Goal: Information Seeking & Learning: Find specific fact

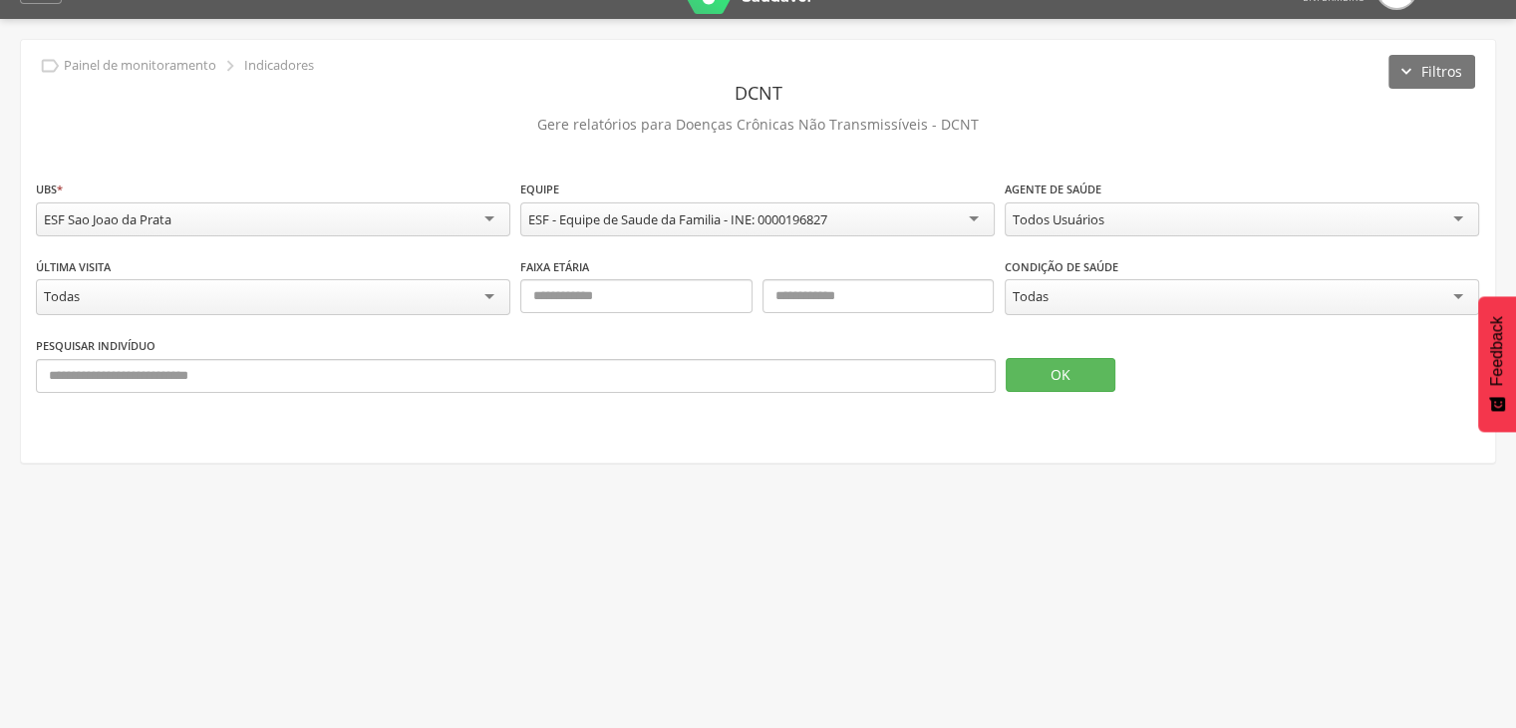
scroll to position [60, 0]
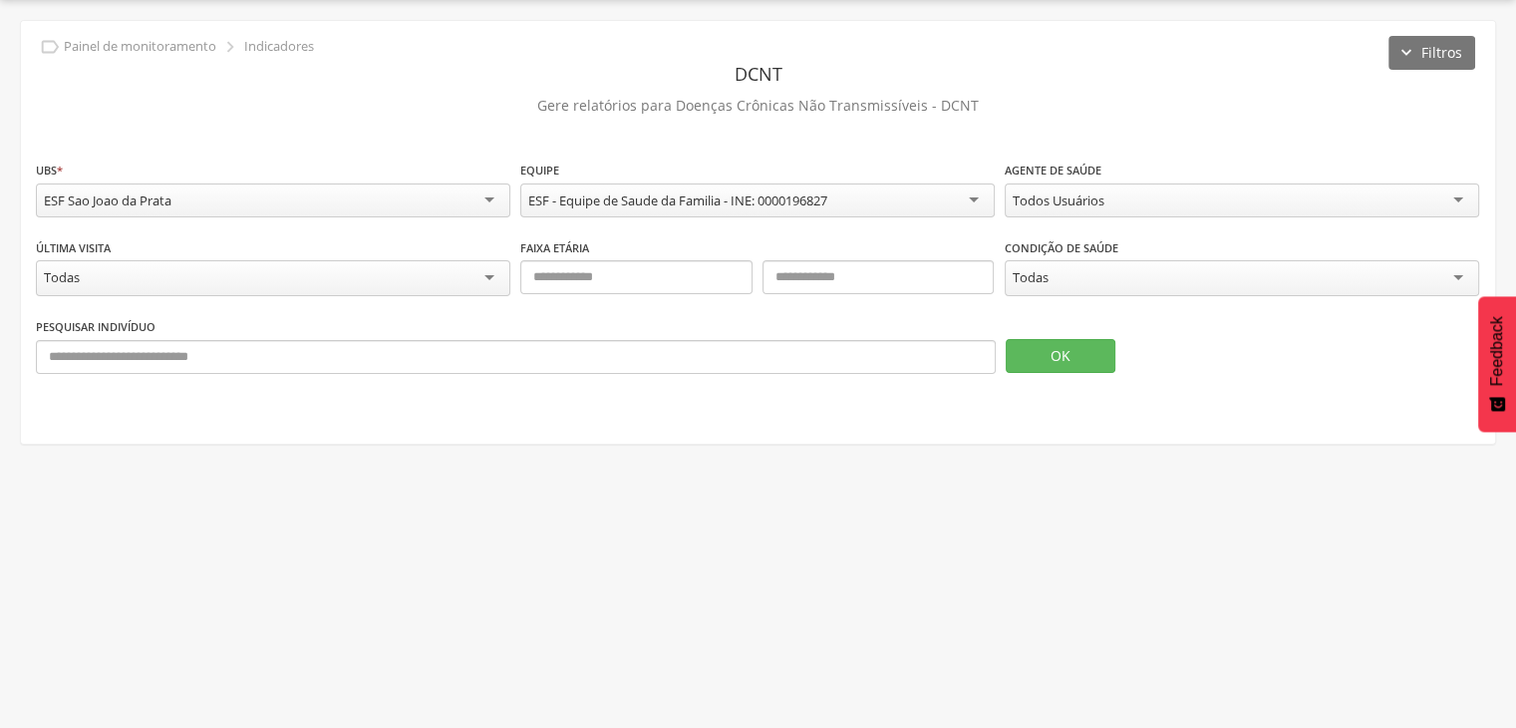
click at [1184, 199] on div "Todos Usuários" at bounding box center [1242, 200] width 474 height 34
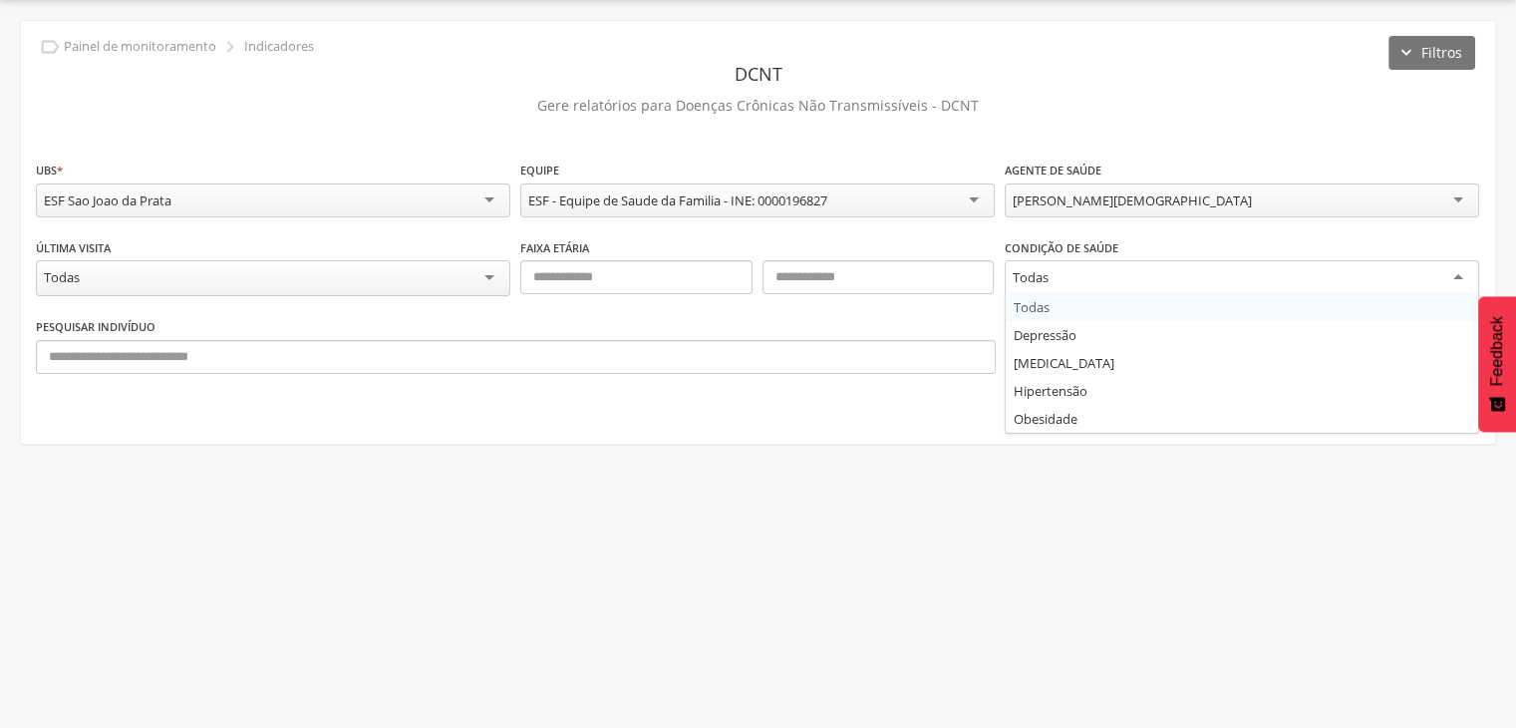
click at [1048, 288] on div "Todas" at bounding box center [1242, 278] width 474 height 36
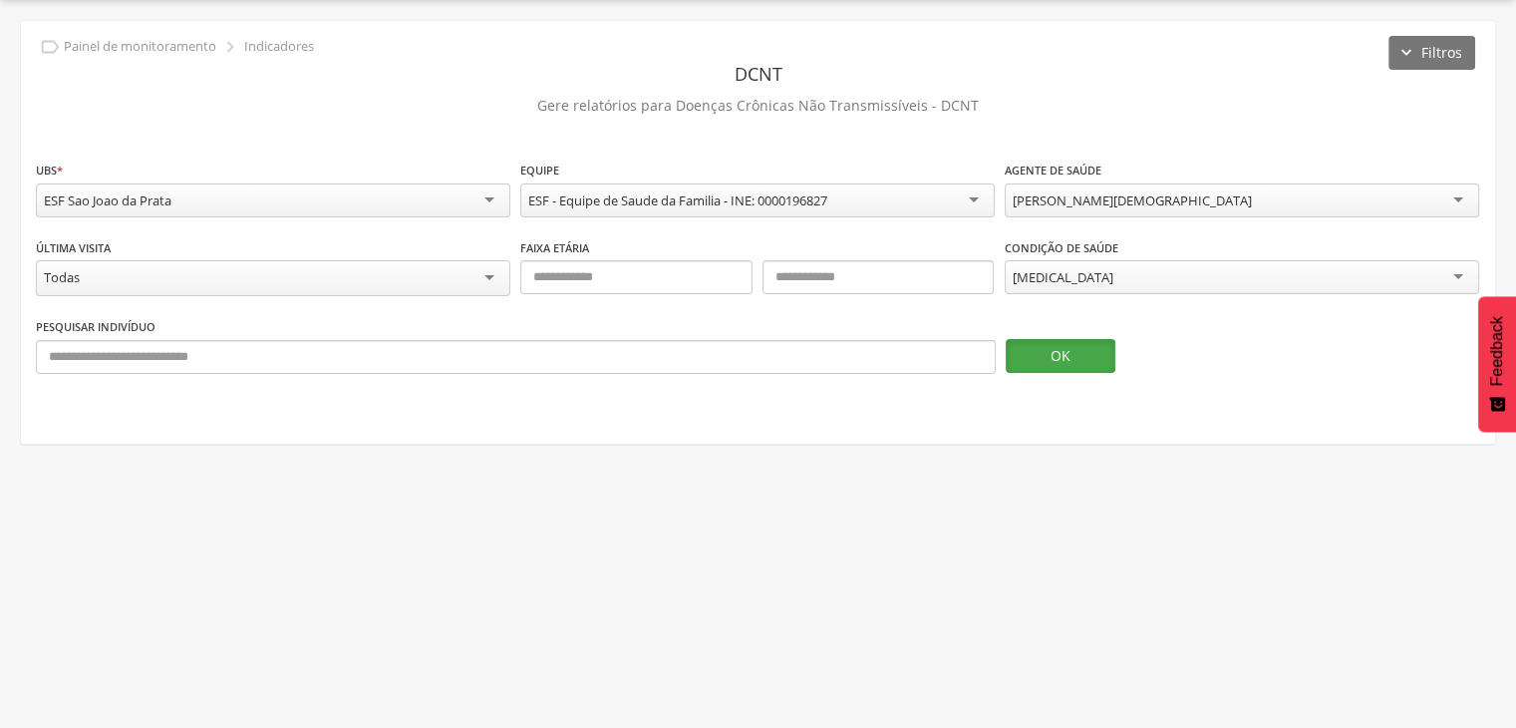
click at [1039, 360] on button "OK" at bounding box center [1061, 356] width 110 height 34
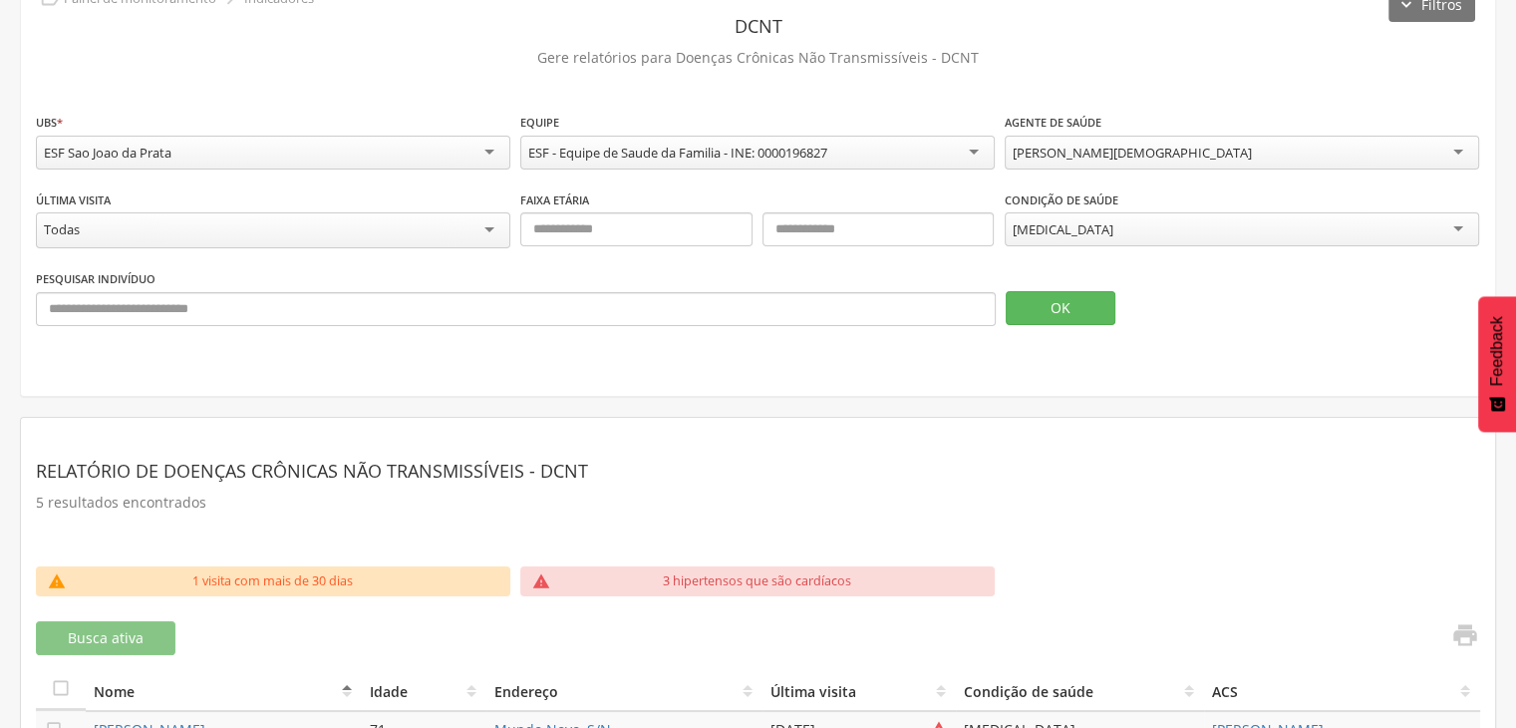
scroll to position [106, 0]
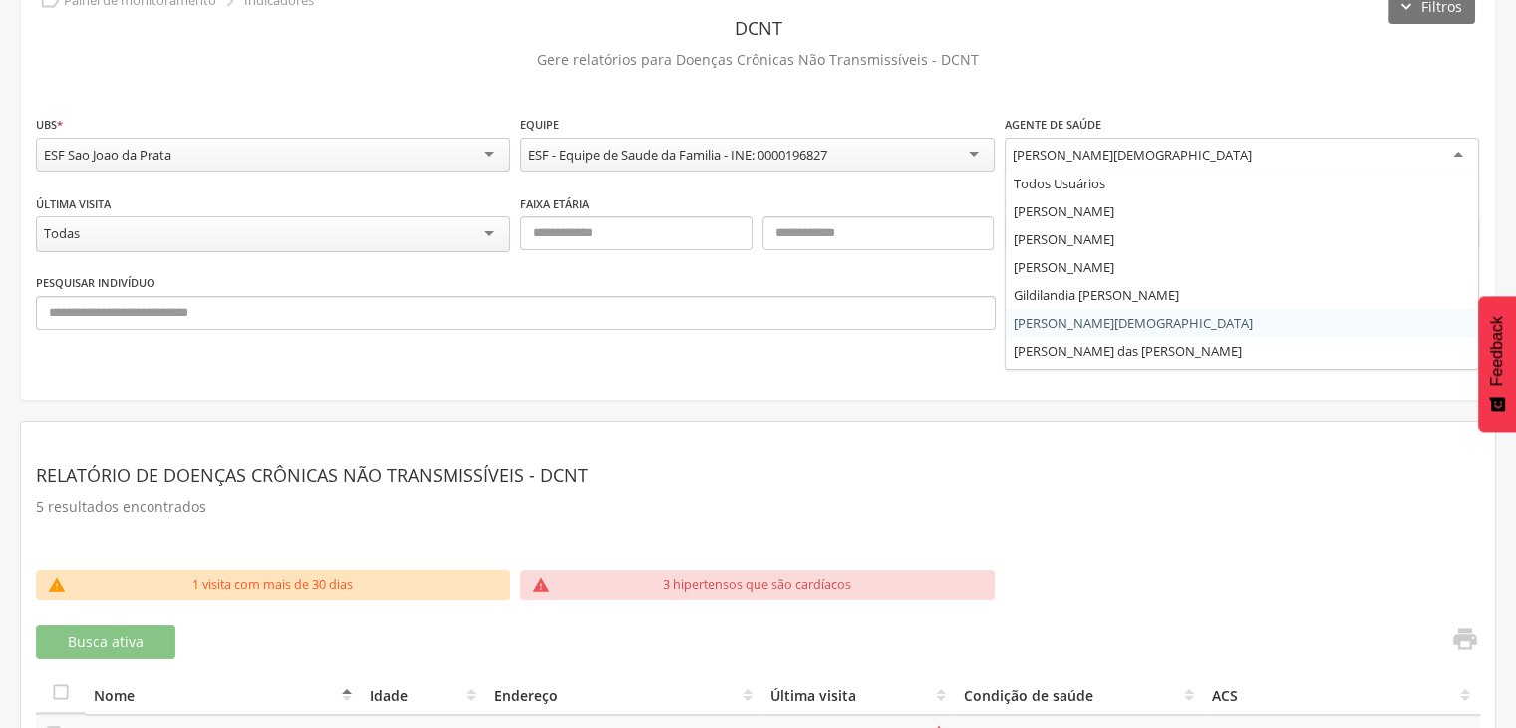
click at [1080, 161] on div "[PERSON_NAME][DEMOGRAPHIC_DATA]" at bounding box center [1132, 155] width 239 height 18
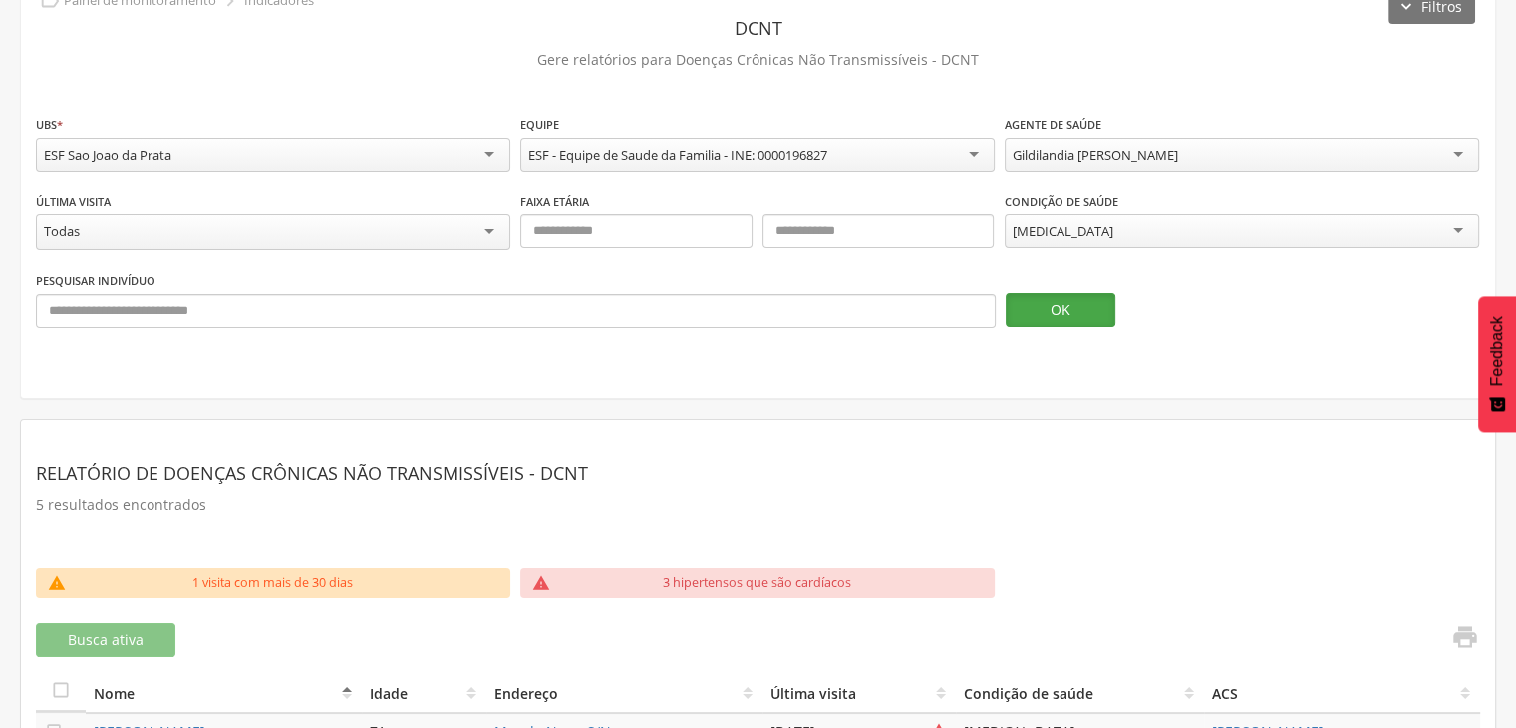
click at [1058, 305] on button "OK" at bounding box center [1061, 310] width 110 height 34
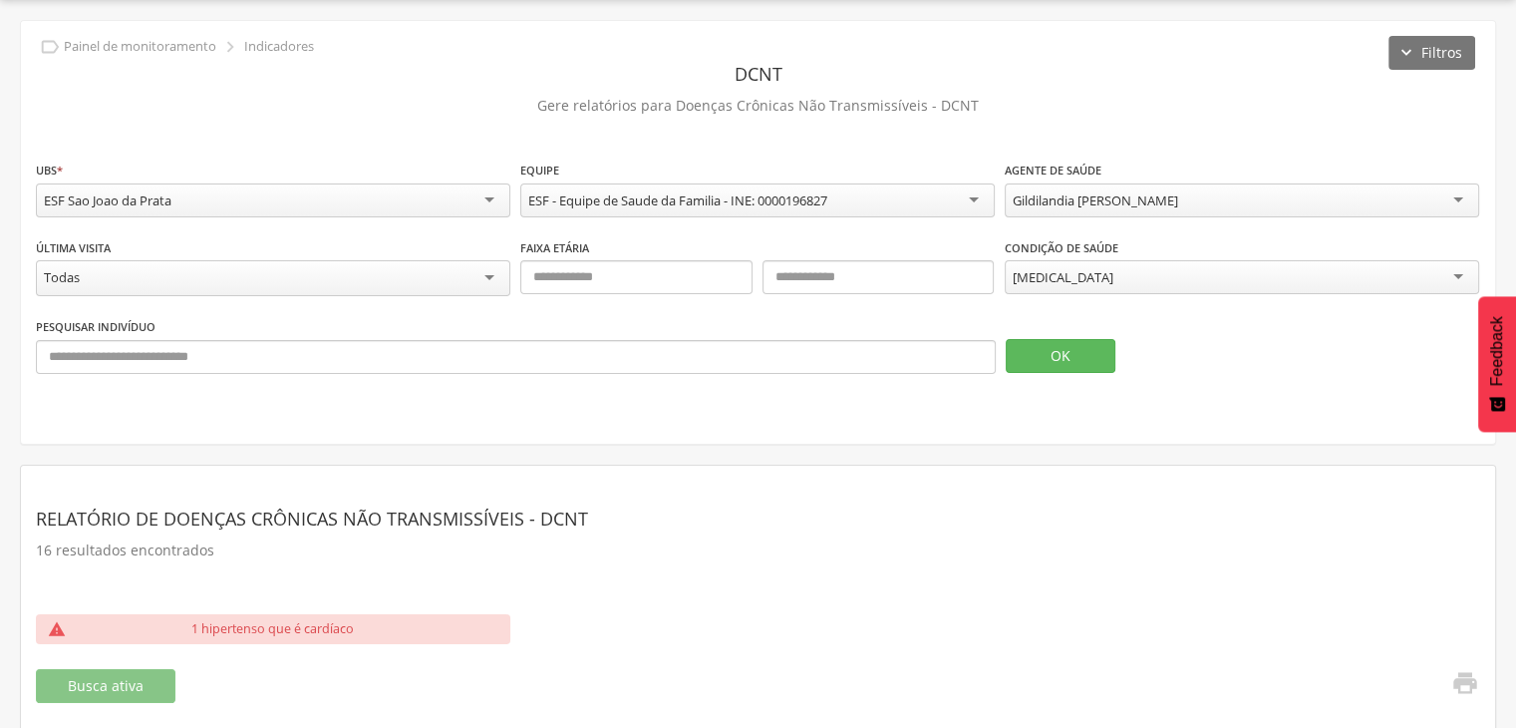
scroll to position [31, 0]
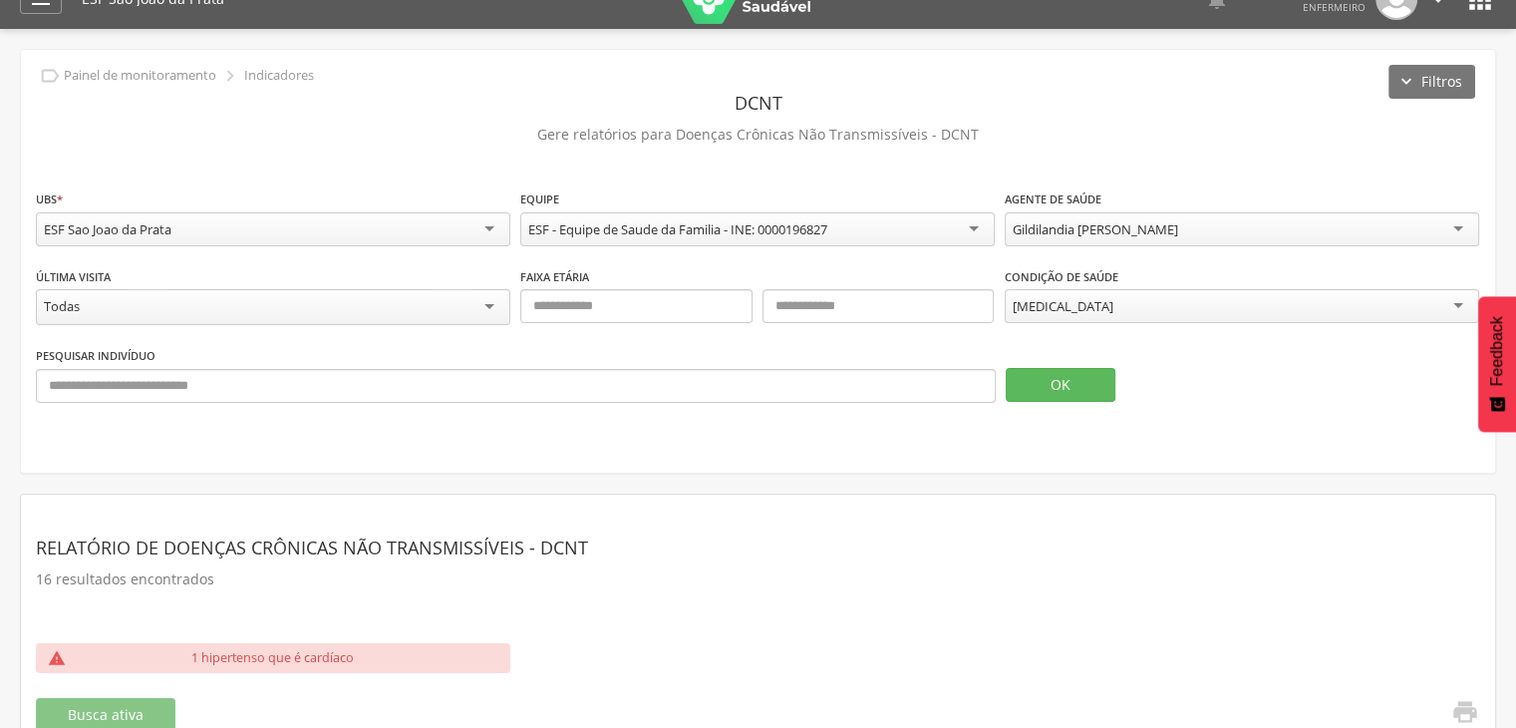
click at [1044, 306] on div "[MEDICAL_DATA]" at bounding box center [1063, 306] width 101 height 18
click at [1053, 374] on button "OK" at bounding box center [1061, 385] width 110 height 34
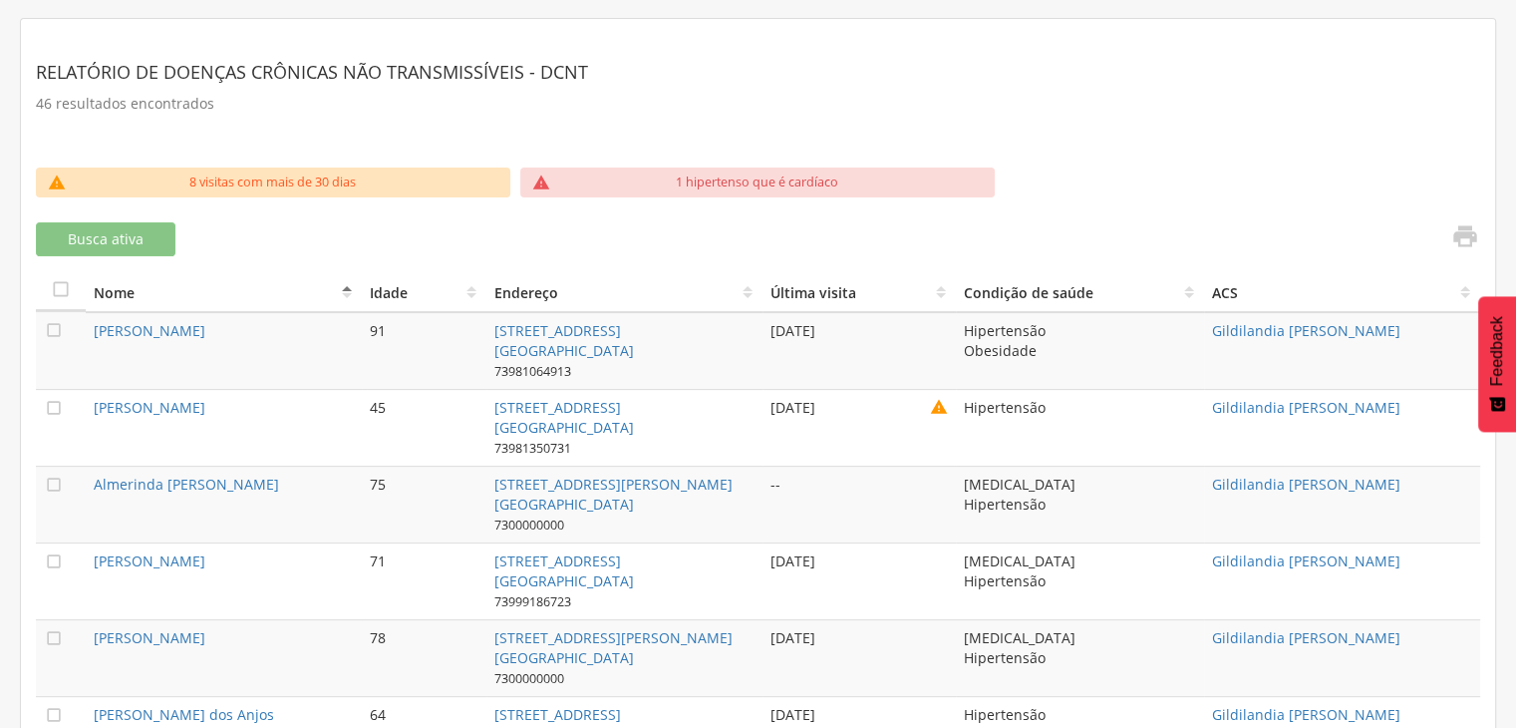
scroll to position [314, 0]
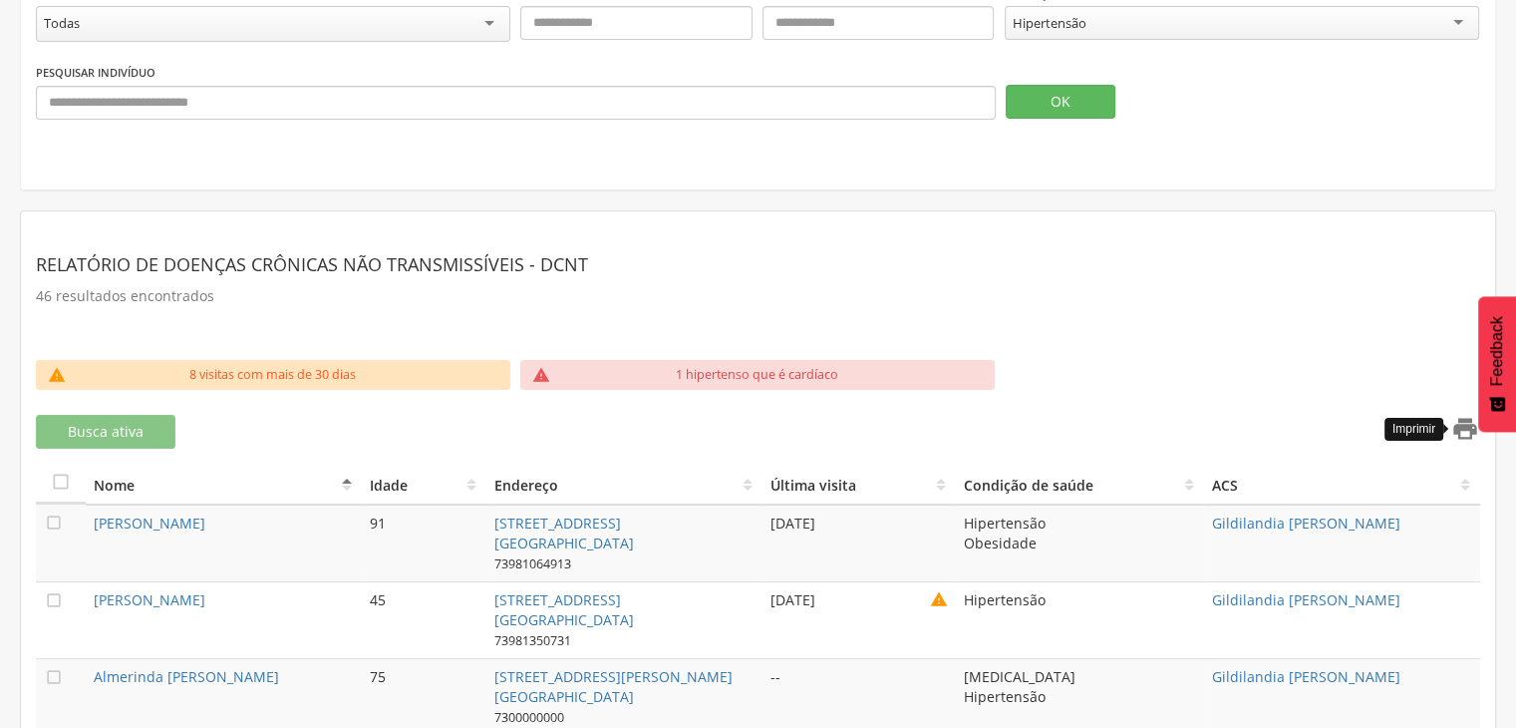
click at [1455, 424] on icon "" at bounding box center [1465, 429] width 28 height 28
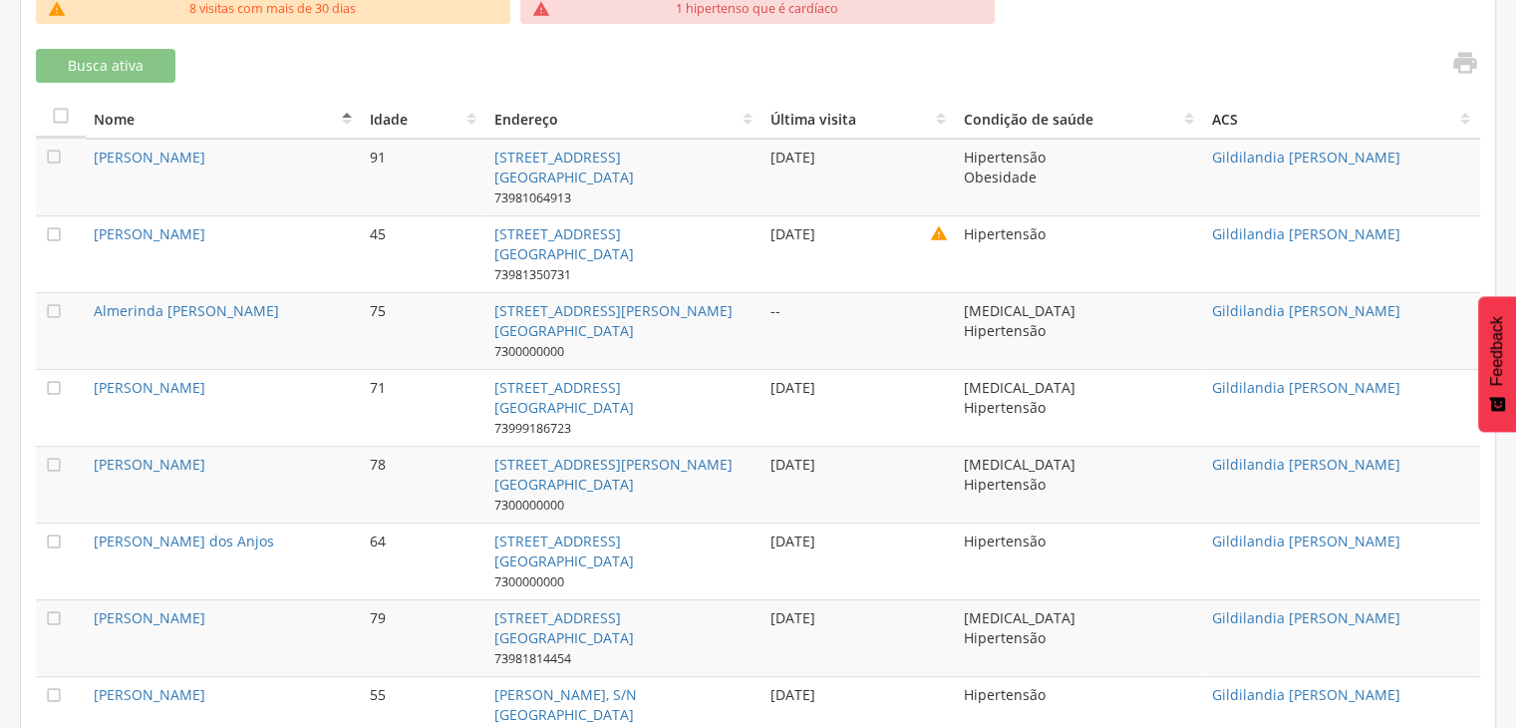
scroll to position [713, 0]
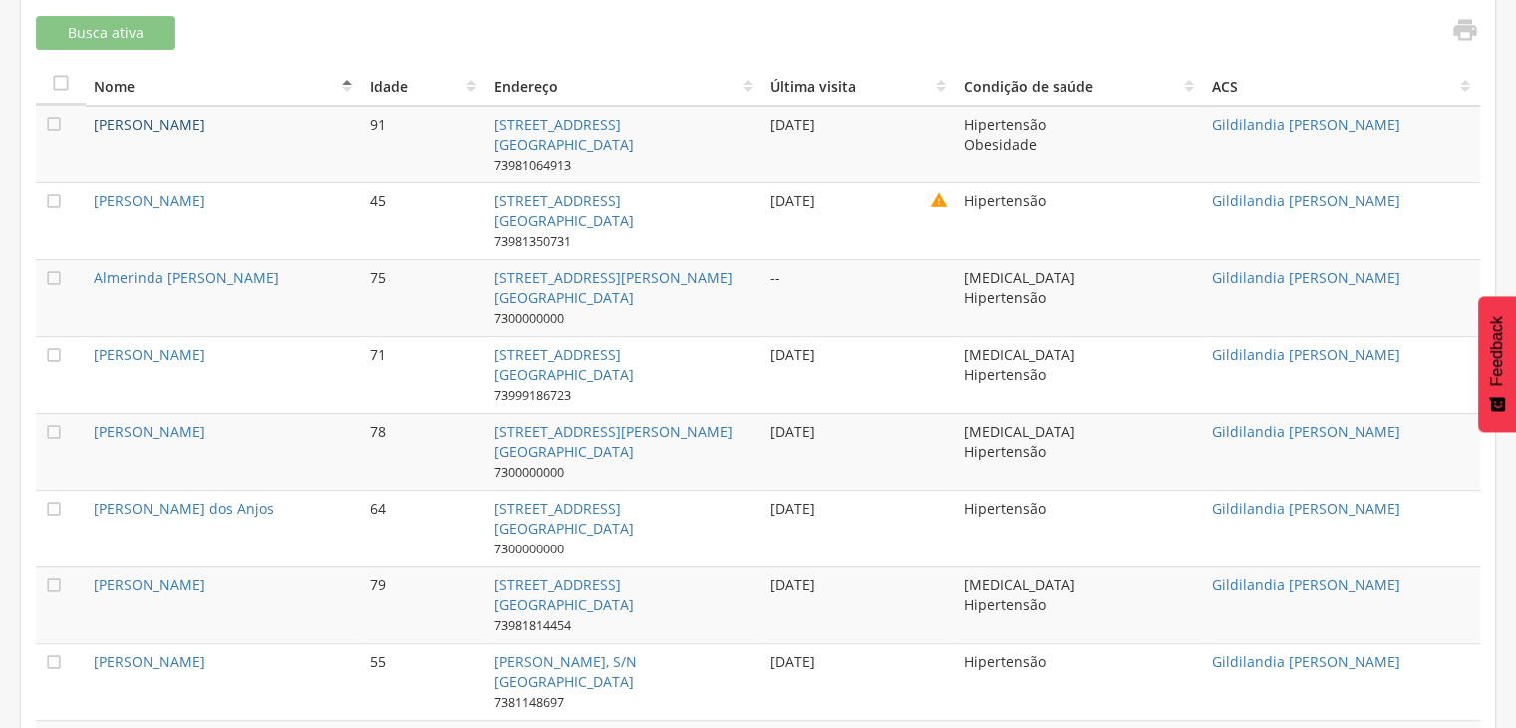
click at [101, 115] on link "[PERSON_NAME]" at bounding box center [150, 124] width 112 height 19
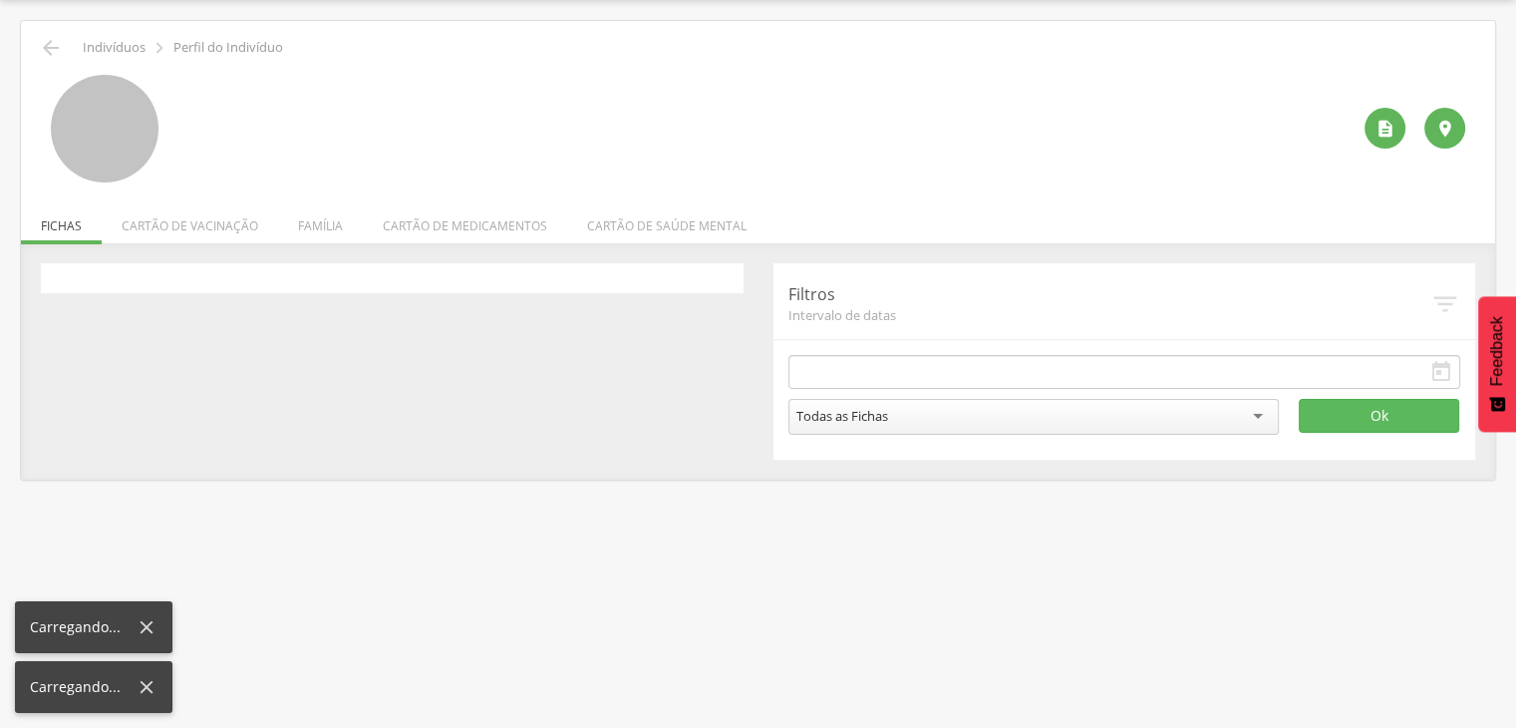
type input "**********"
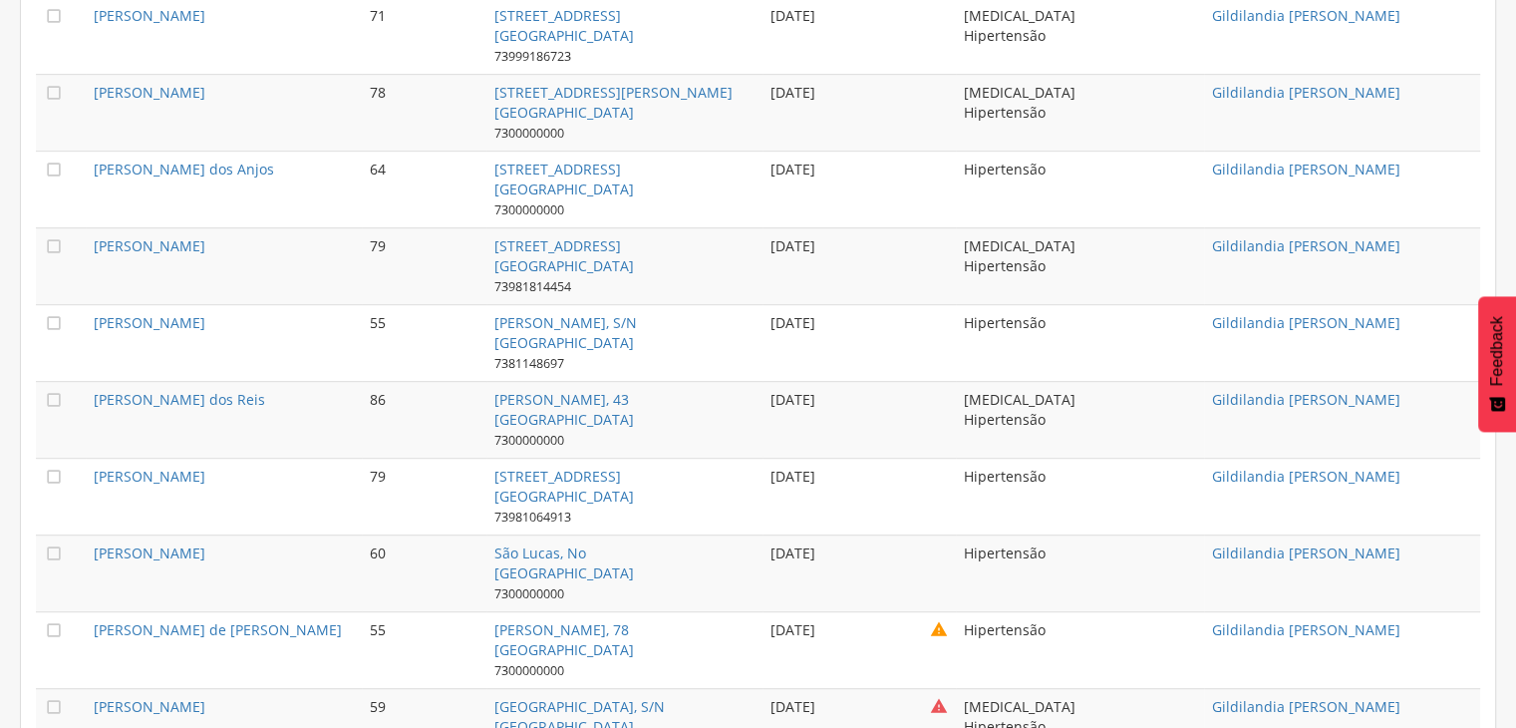
scroll to position [1057, 0]
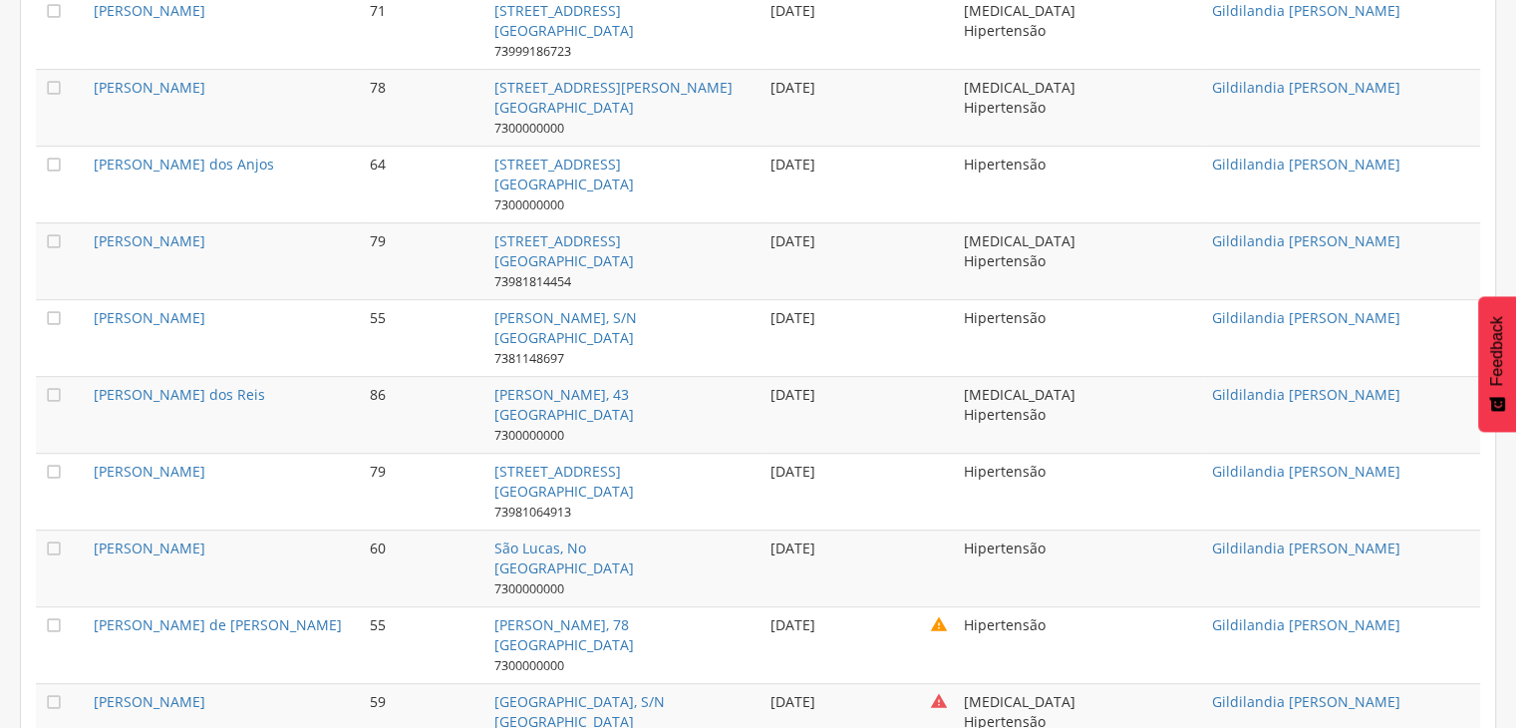
click at [435, 575] on td "60" at bounding box center [424, 567] width 125 height 77
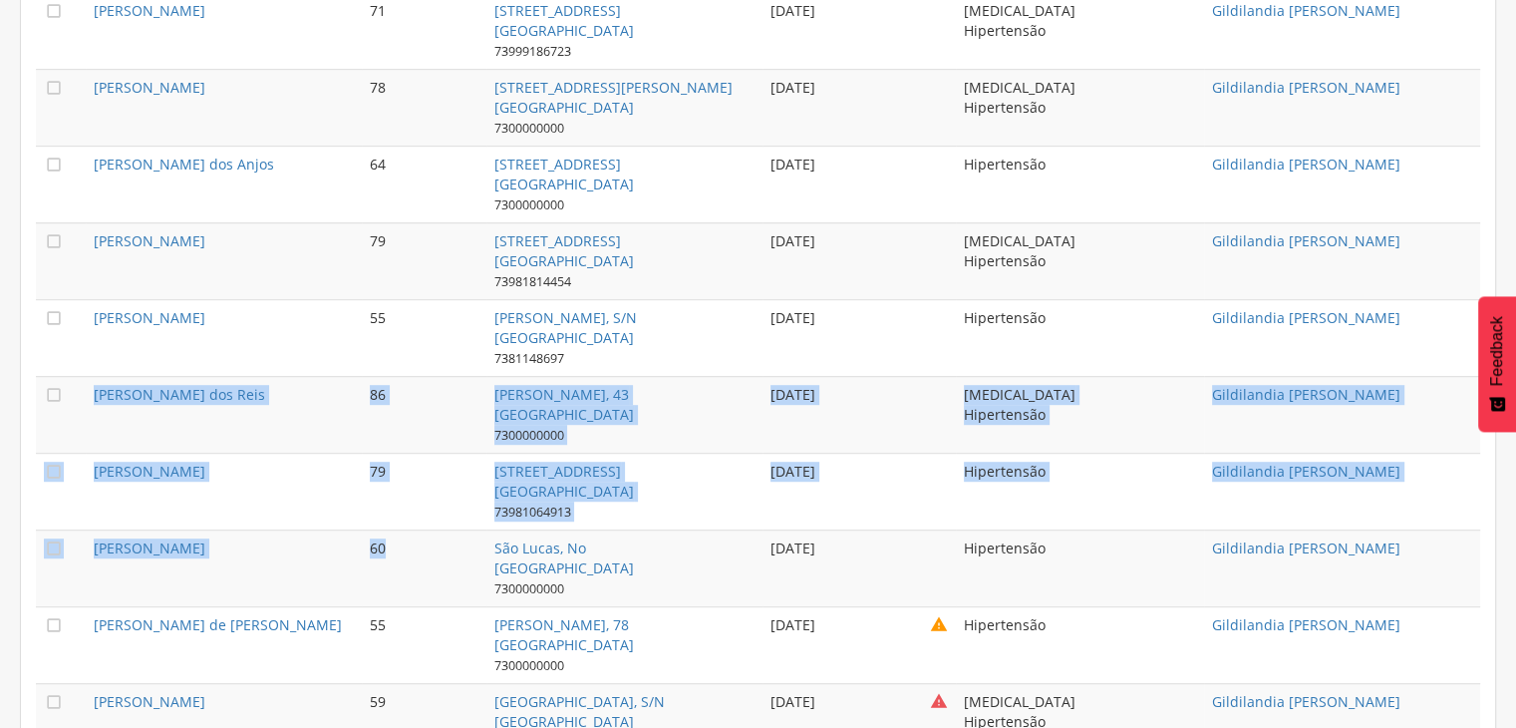
drag, startPoint x: 435, startPoint y: 575, endPoint x: 256, endPoint y: 377, distance: 266.8
drag, startPoint x: 305, startPoint y: 220, endPoint x: 327, endPoint y: 155, distance: 69.3
click at [327, 155] on td "[PERSON_NAME] dos Anjos" at bounding box center [224, 184] width 276 height 77
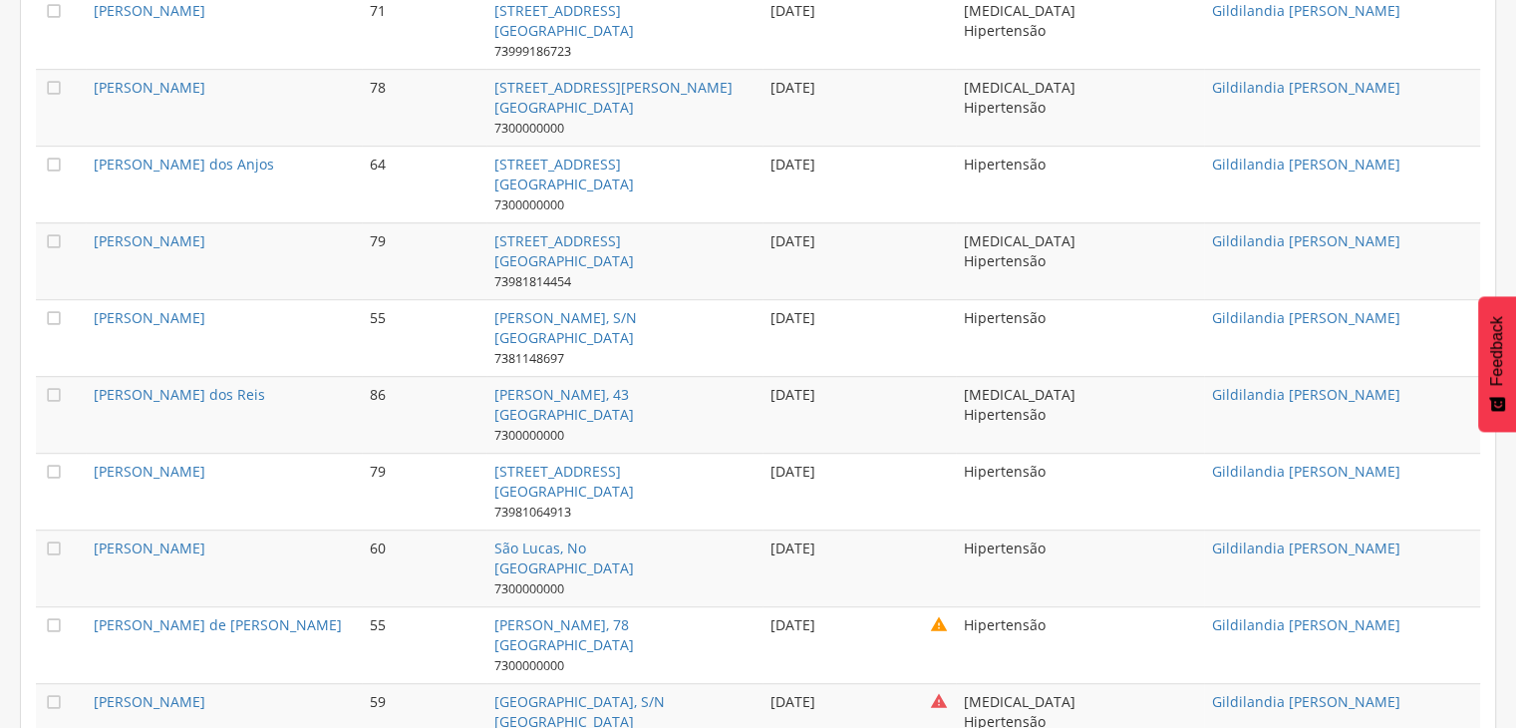
click at [327, 155] on td "[PERSON_NAME] dos Anjos" at bounding box center [224, 184] width 276 height 77
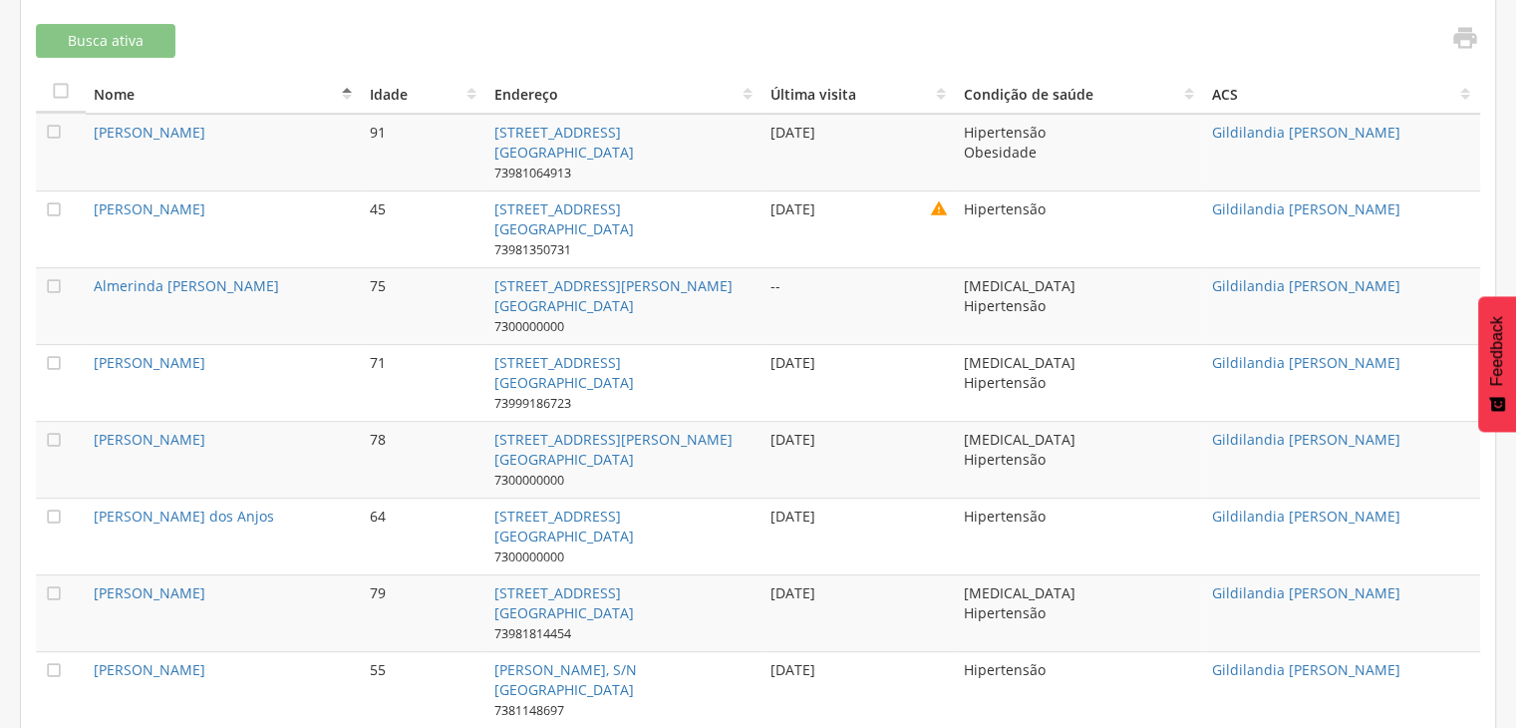
scroll to position [658, 0]
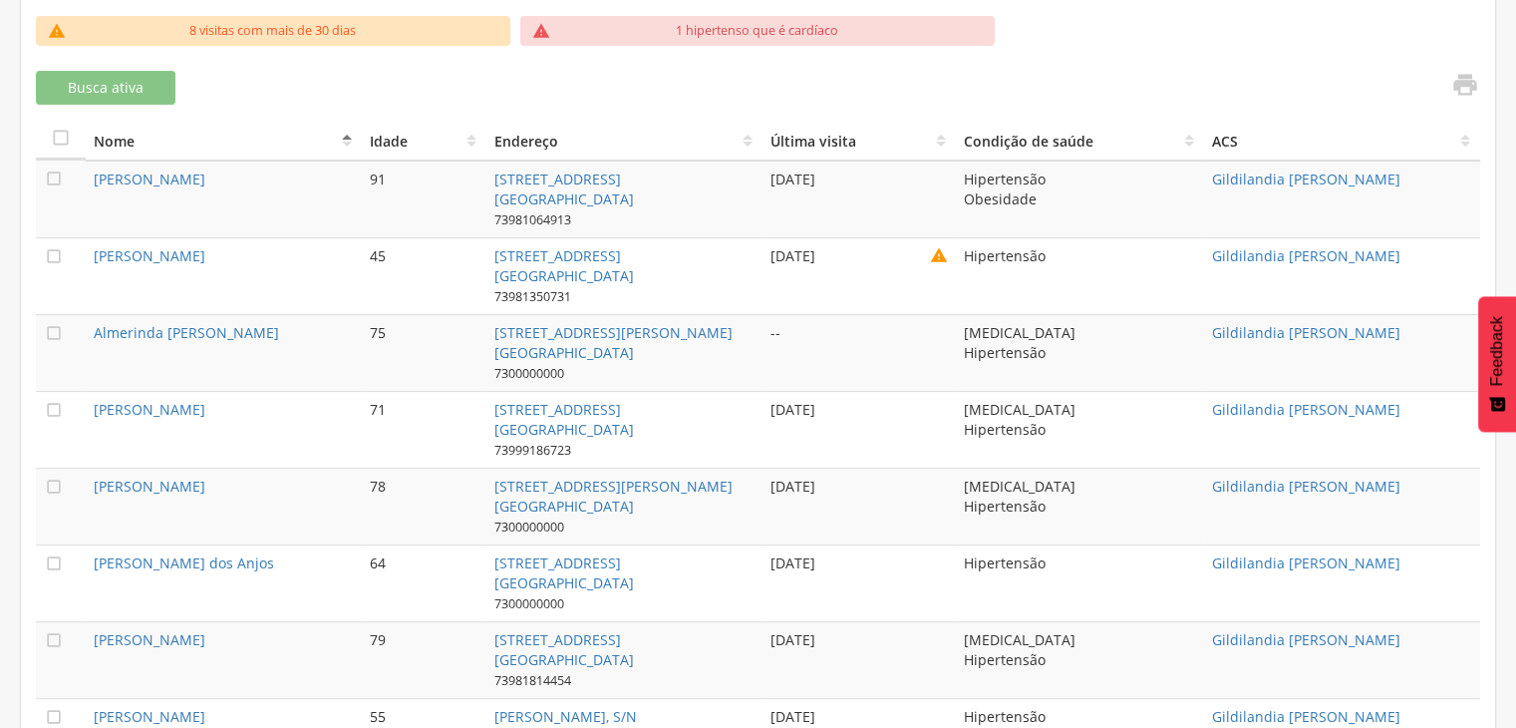
click at [92, 181] on td "[PERSON_NAME]" at bounding box center [224, 199] width 276 height 78
click at [92, 182] on td "[PERSON_NAME]" at bounding box center [224, 199] width 276 height 78
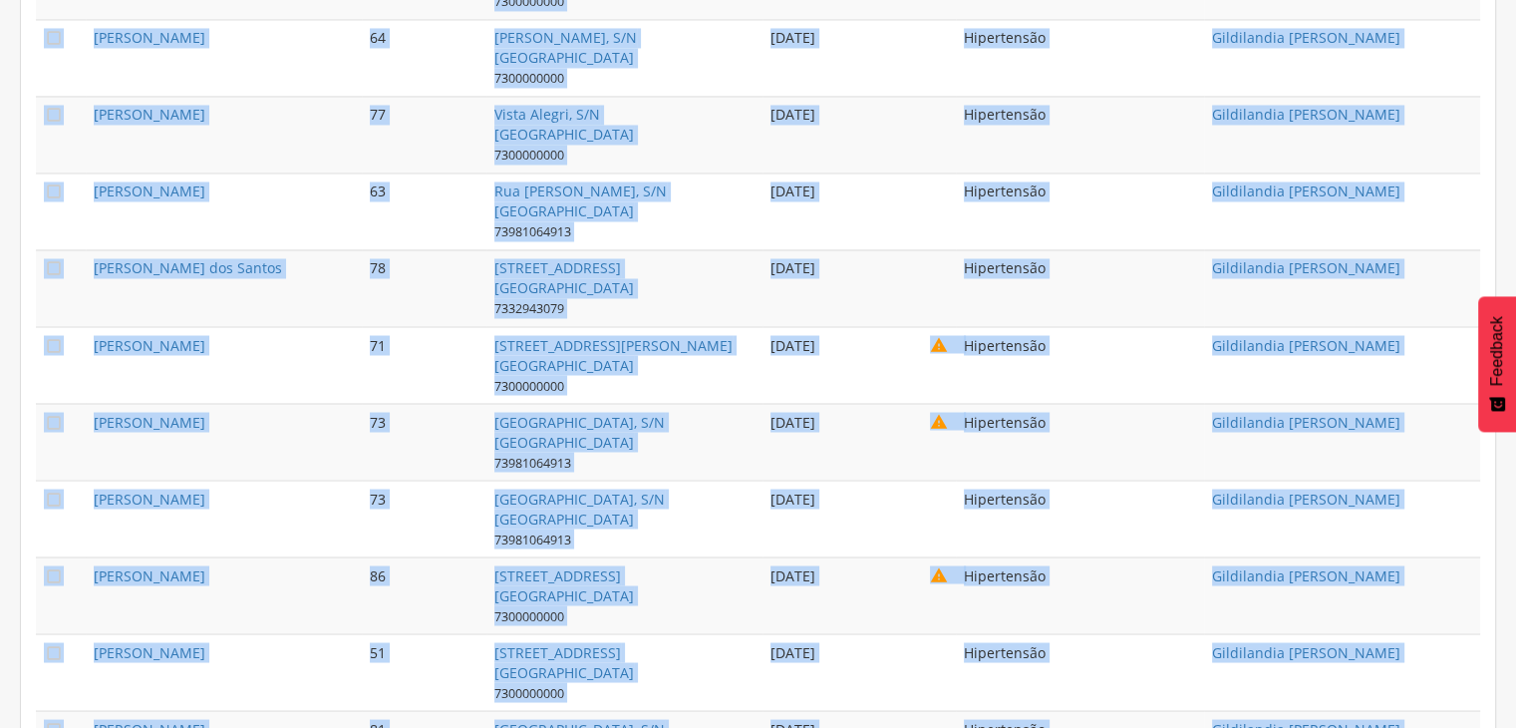
scroll to position [3603, 0]
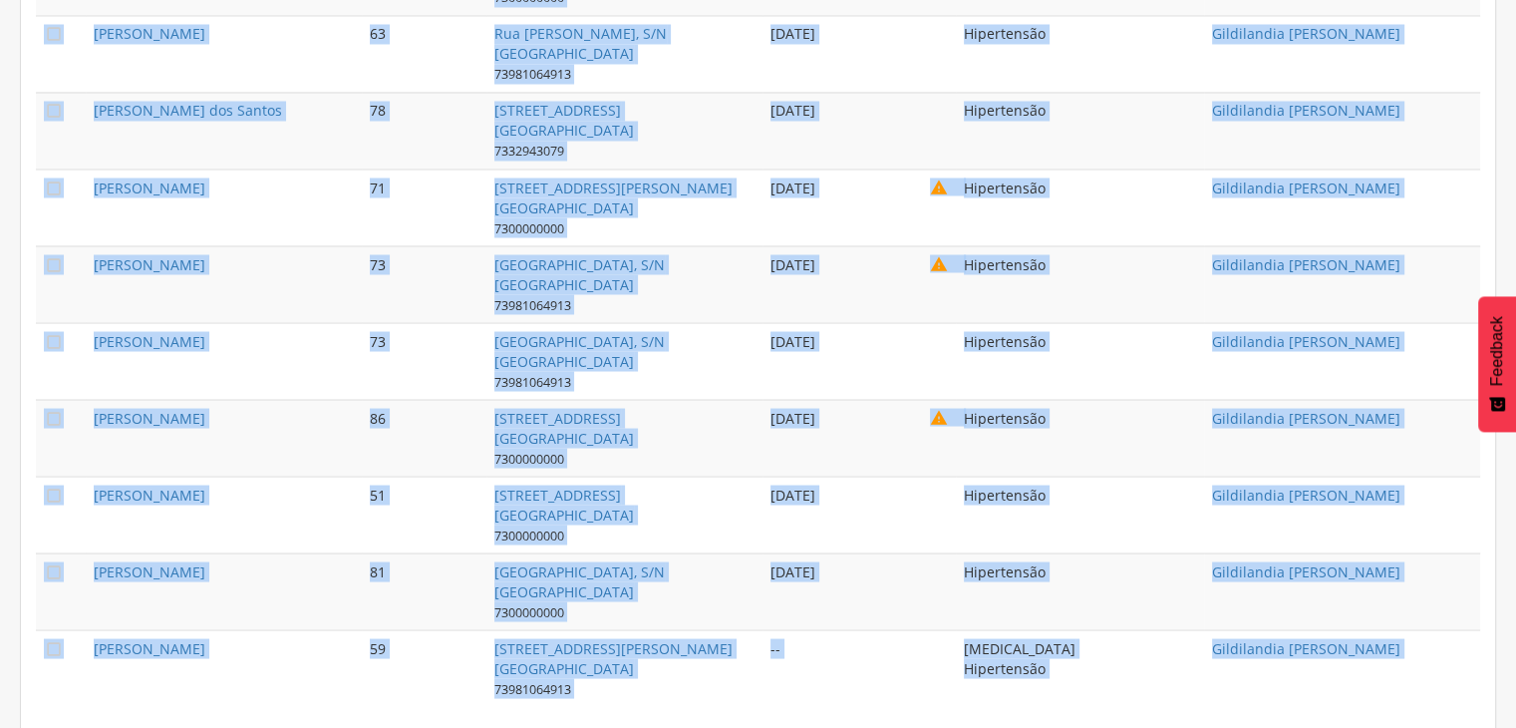
drag, startPoint x: 92, startPoint y: 182, endPoint x: 789, endPoint y: 774, distance: 914.5
copy body "Loremip Dolorsi ame Consec 02 Adi Eli Seddo, 62 Eiu Temp in Utlab 02060244184 6…"
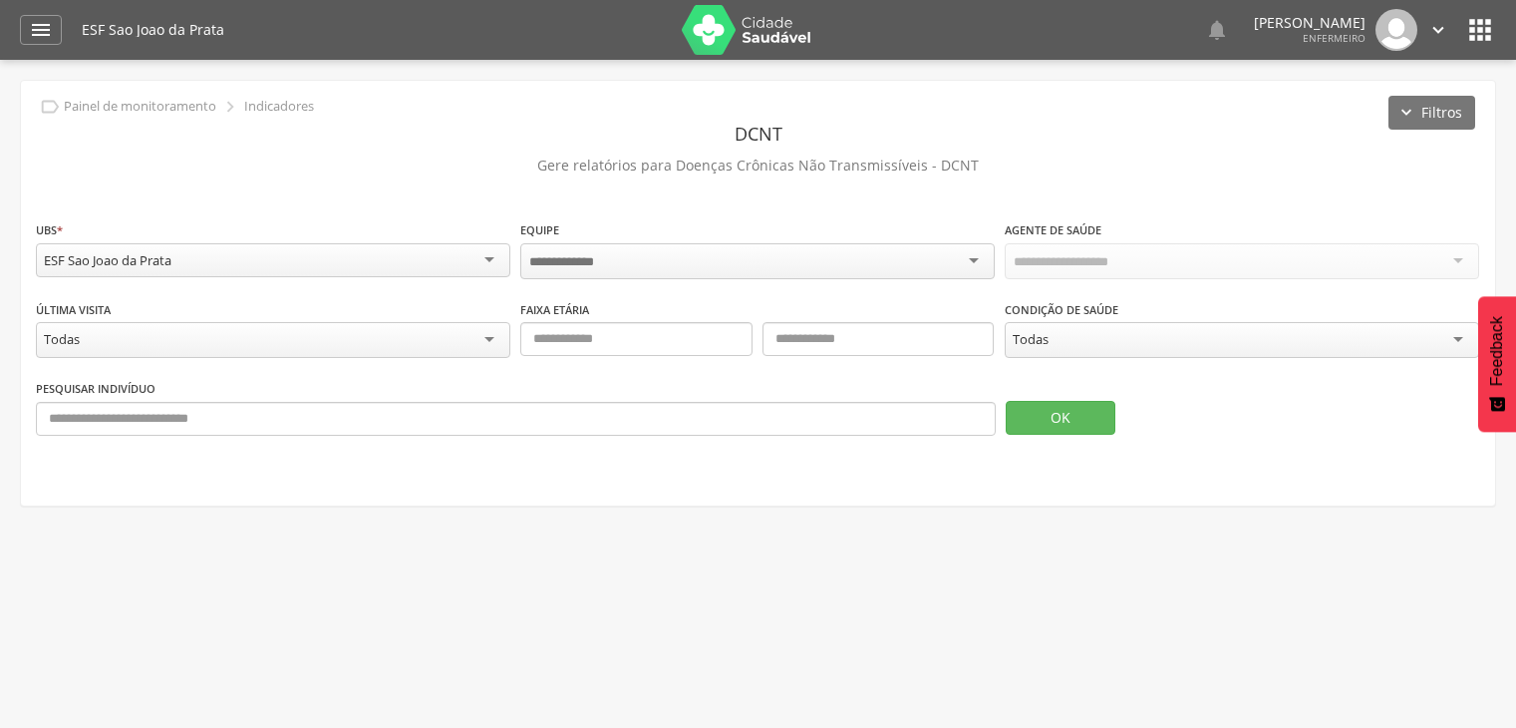
scroll to position [60, 0]
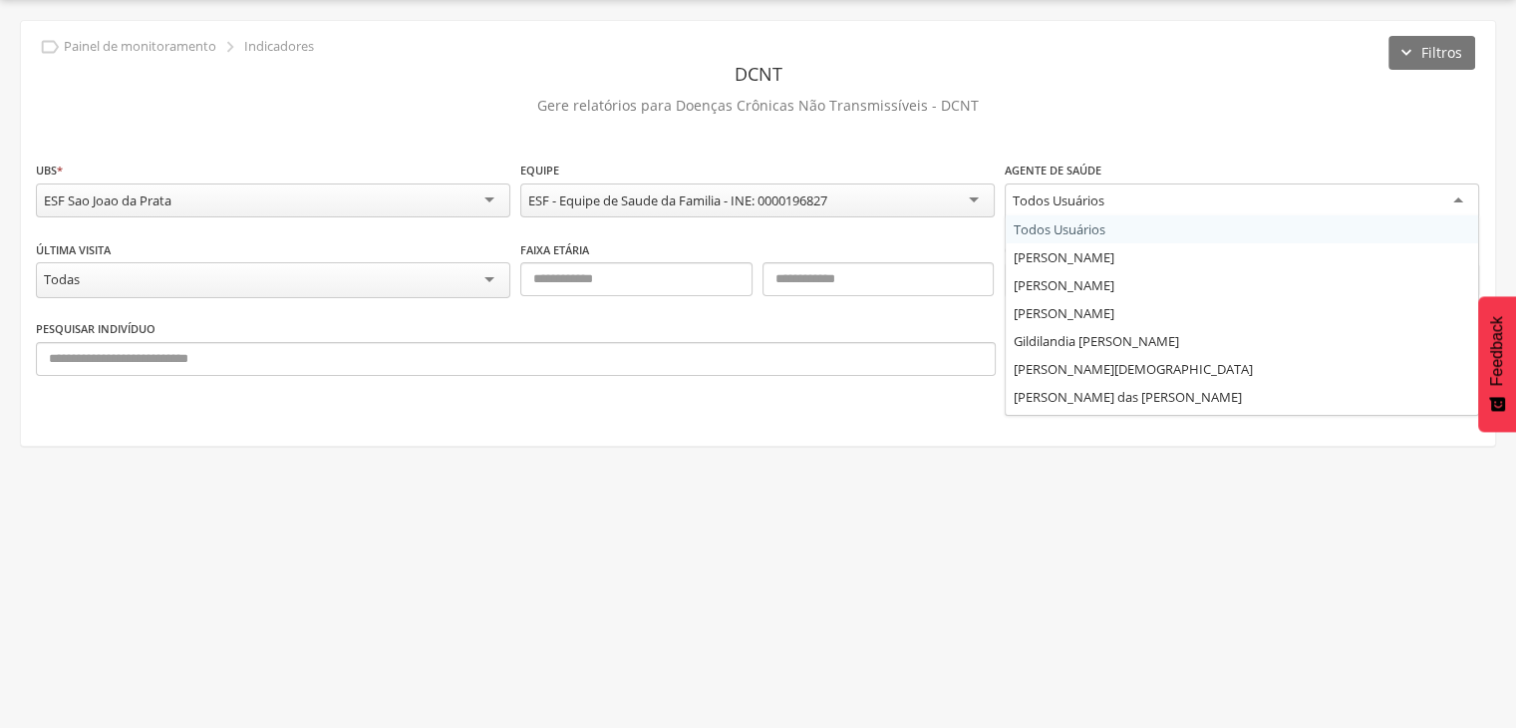
click at [1099, 213] on div "Todos Usuários" at bounding box center [1242, 201] width 474 height 36
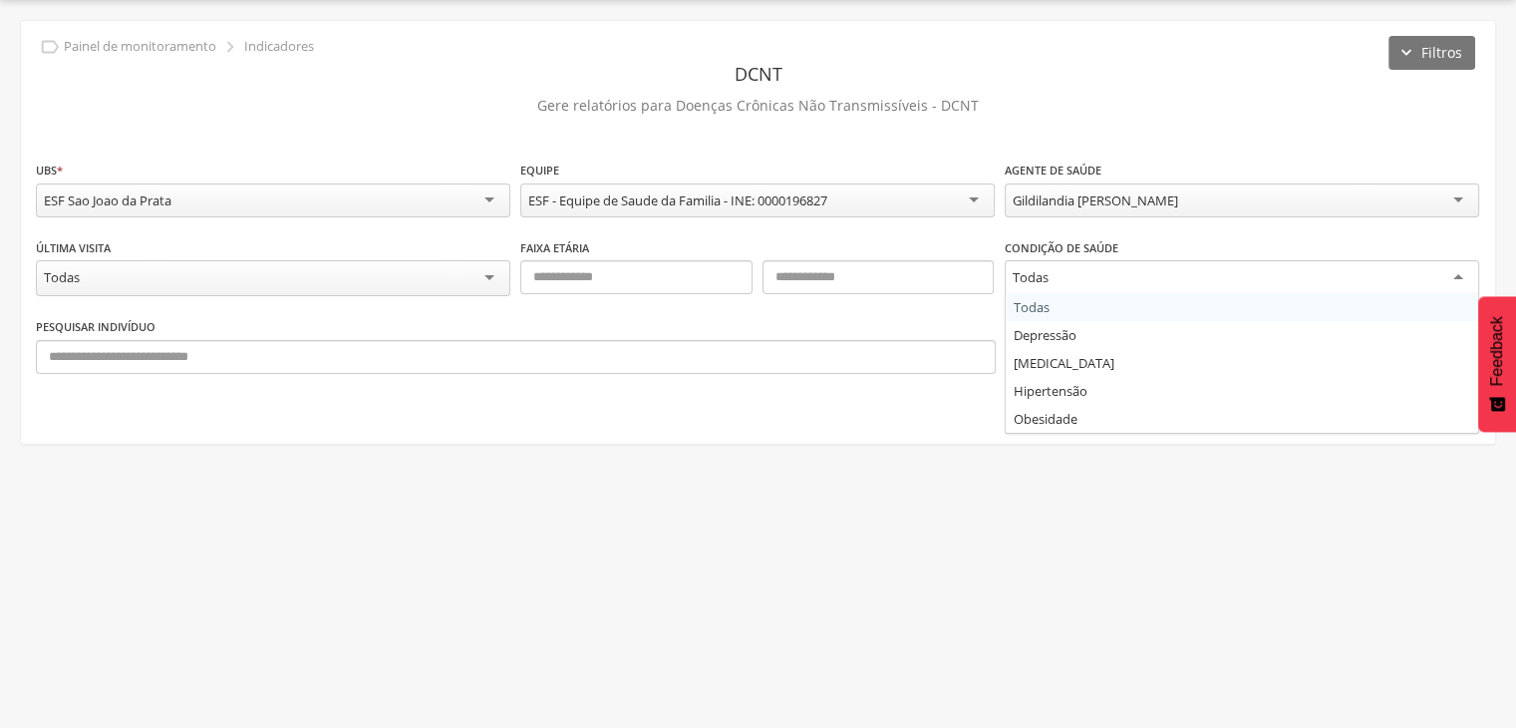
click at [1065, 285] on div "Todas" at bounding box center [1242, 278] width 474 height 36
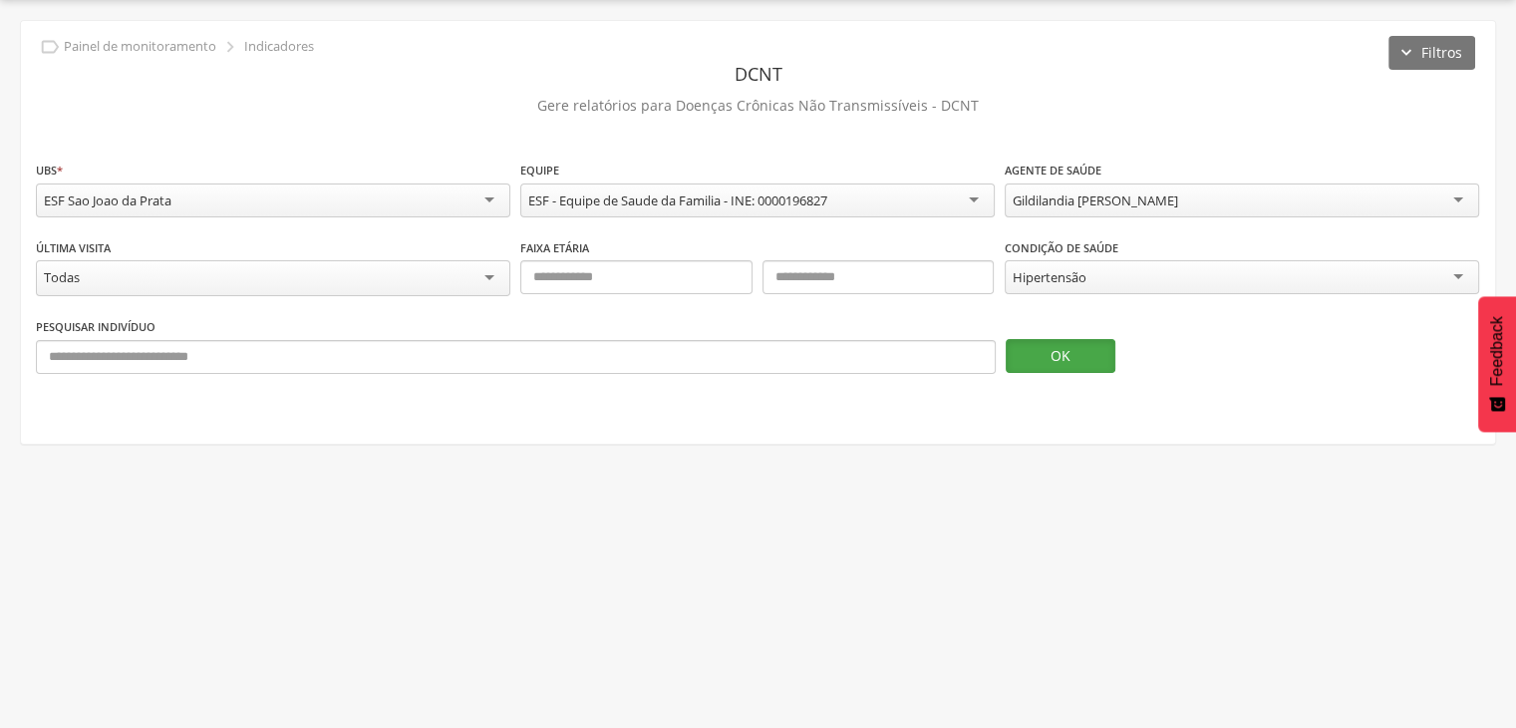
click at [1050, 358] on button "OK" at bounding box center [1061, 356] width 110 height 34
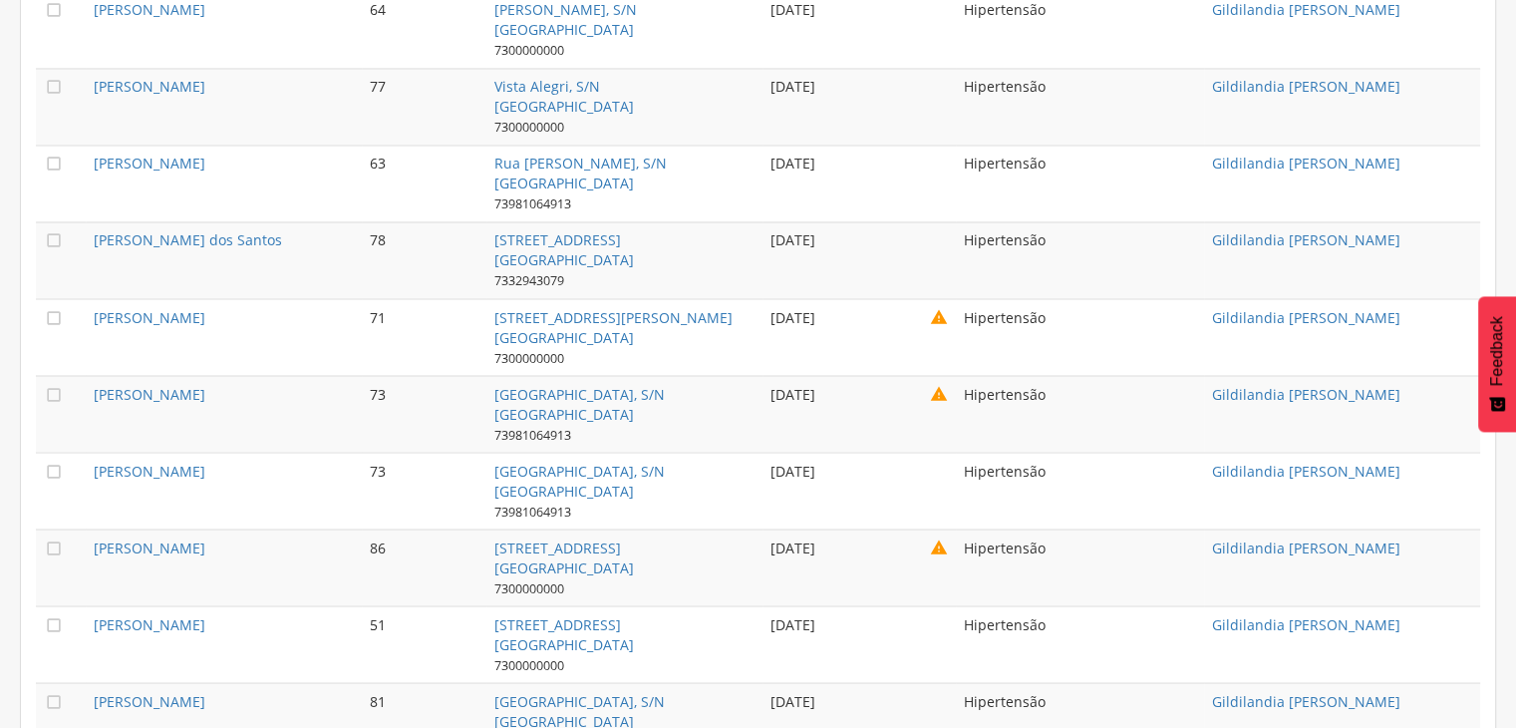
scroll to position [3504, 0]
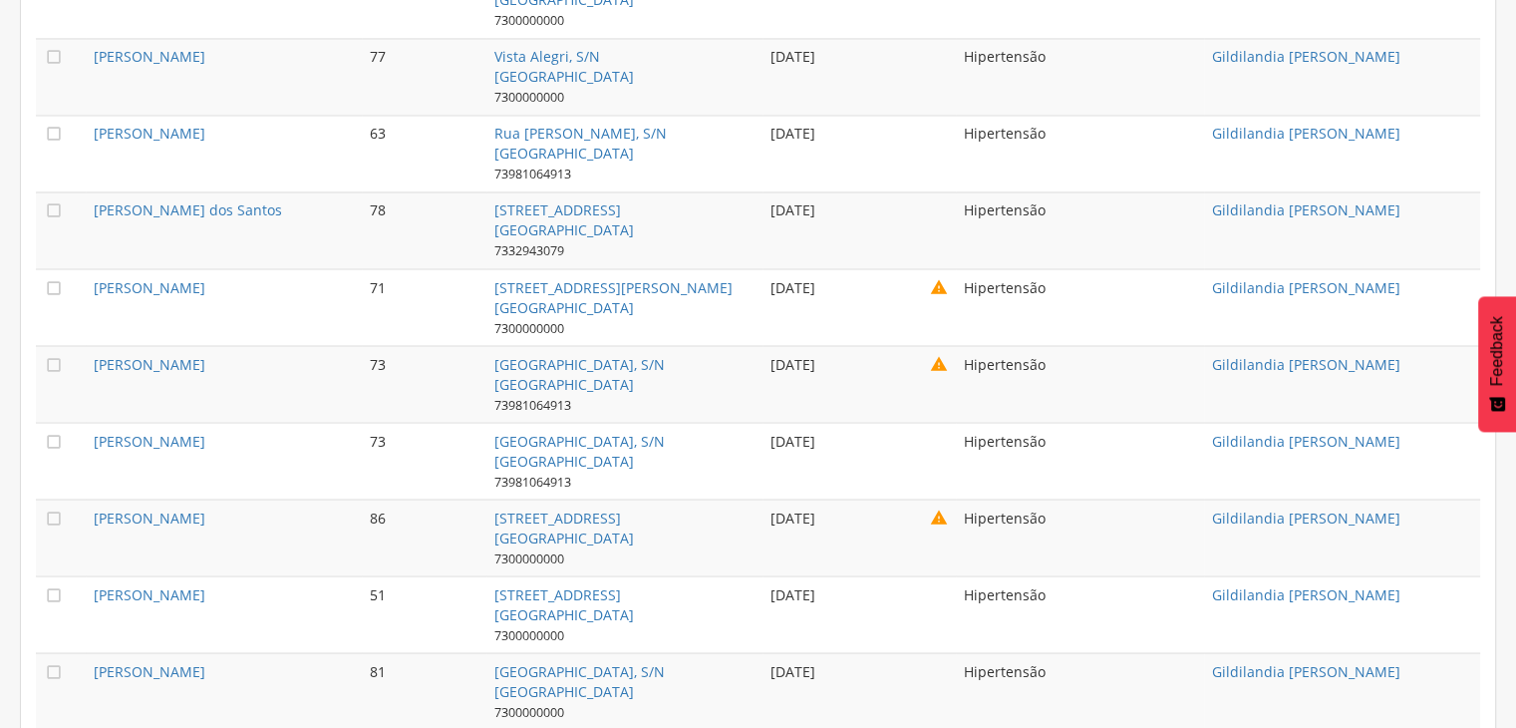
click at [92, 272] on td "[PERSON_NAME]" at bounding box center [224, 306] width 276 height 77
click at [144, 277] on link "[PERSON_NAME]" at bounding box center [150, 286] width 112 height 19
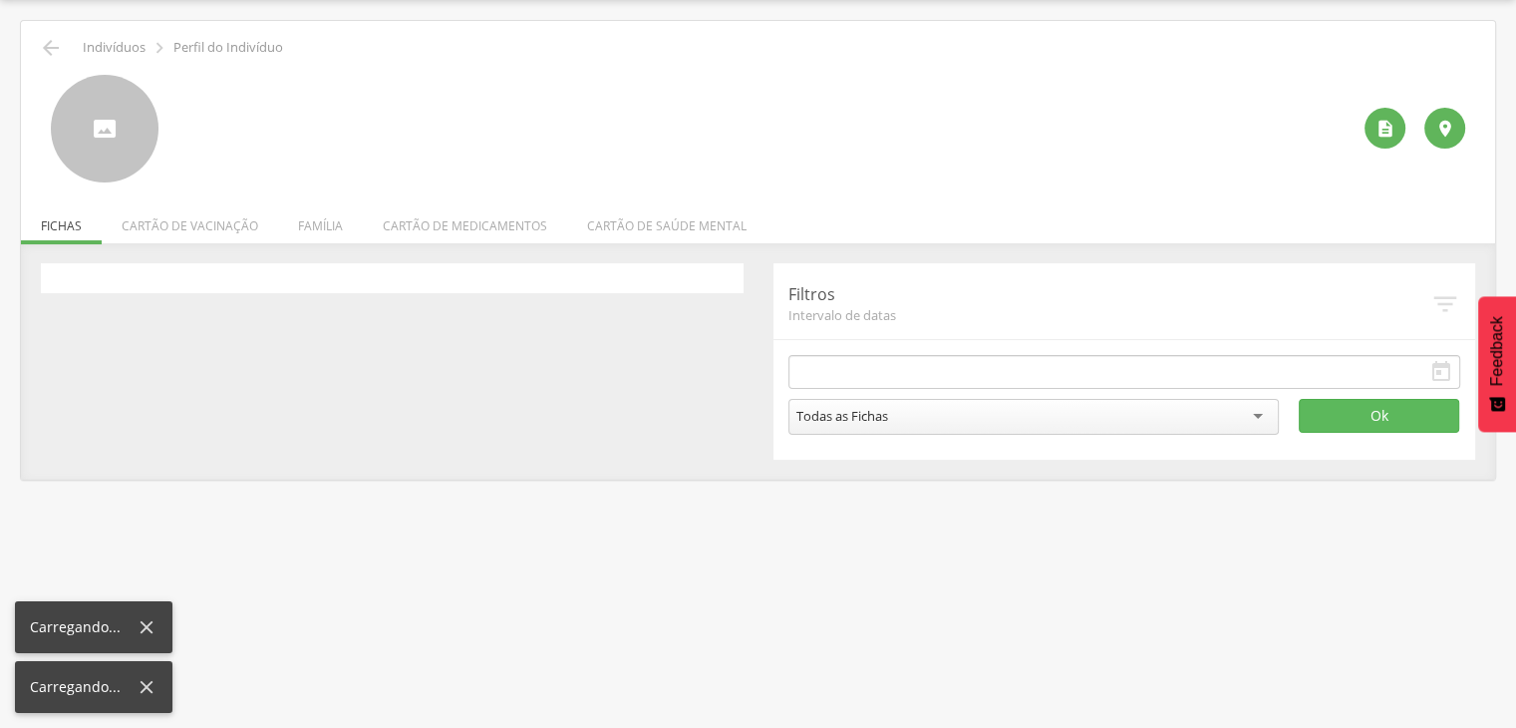
type input "**********"
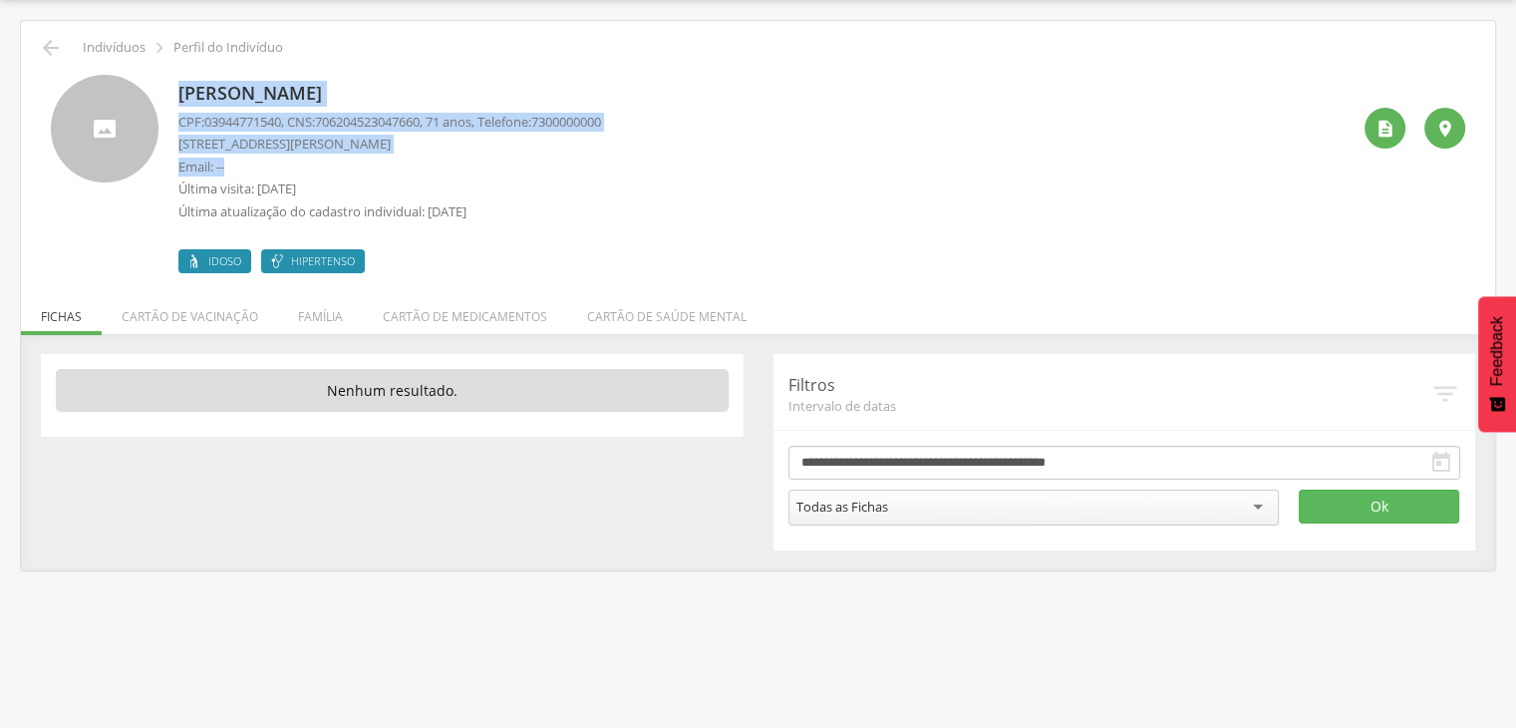
drag, startPoint x: 182, startPoint y: 89, endPoint x: 597, endPoint y: 220, distance: 435.1
click at [570, 205] on div "Marilene Gomes Silva CPF: 03944771540 , CNS: 706204523047660 , 71 anos, Telefon…" at bounding box center [389, 174] width 423 height 198
click at [361, 101] on p "[PERSON_NAME]" at bounding box center [389, 94] width 423 height 26
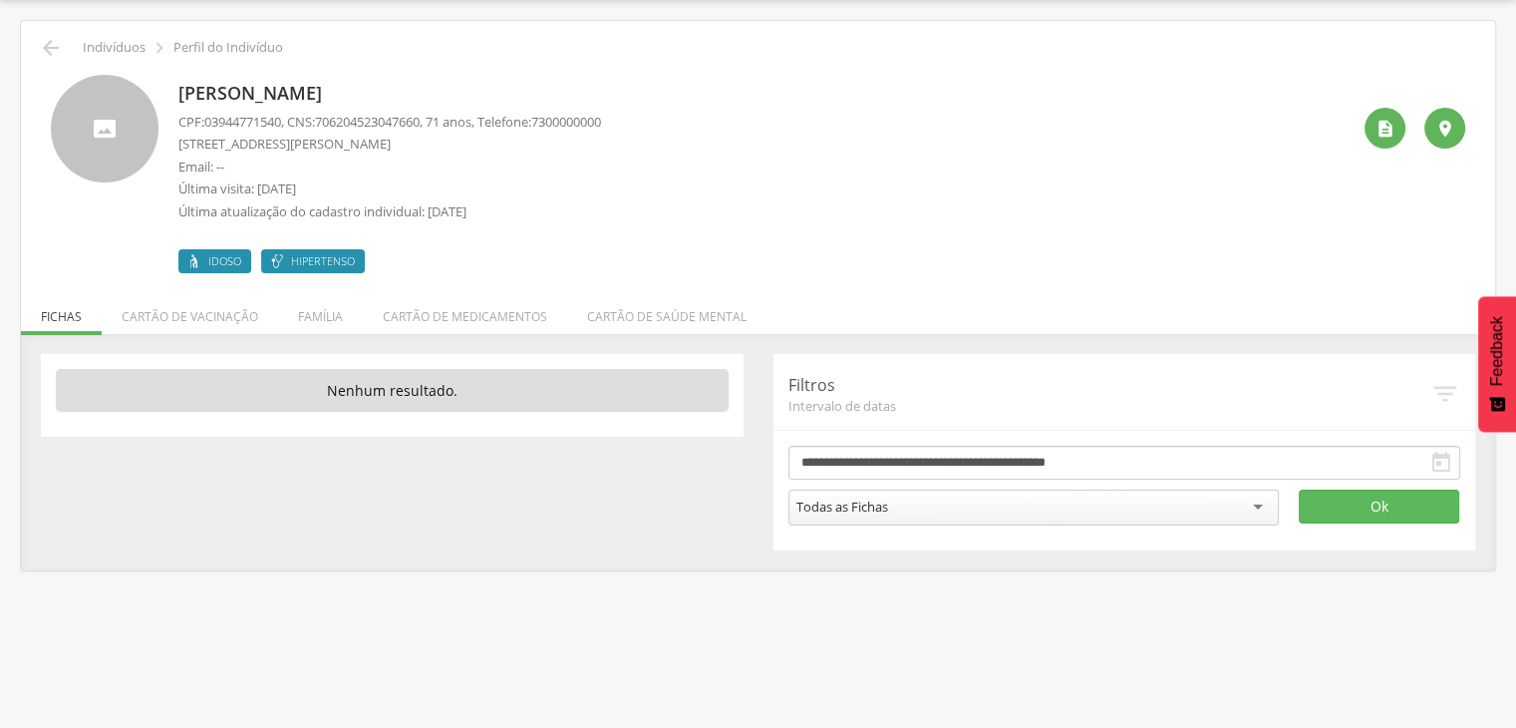
drag, startPoint x: 179, startPoint y: 88, endPoint x: 385, endPoint y: 83, distance: 205.4
click at [385, 83] on p "[PERSON_NAME]" at bounding box center [389, 94] width 423 height 26
click at [386, 84] on p "[PERSON_NAME]" at bounding box center [389, 94] width 423 height 26
copy p "[PERSON_NAME]"
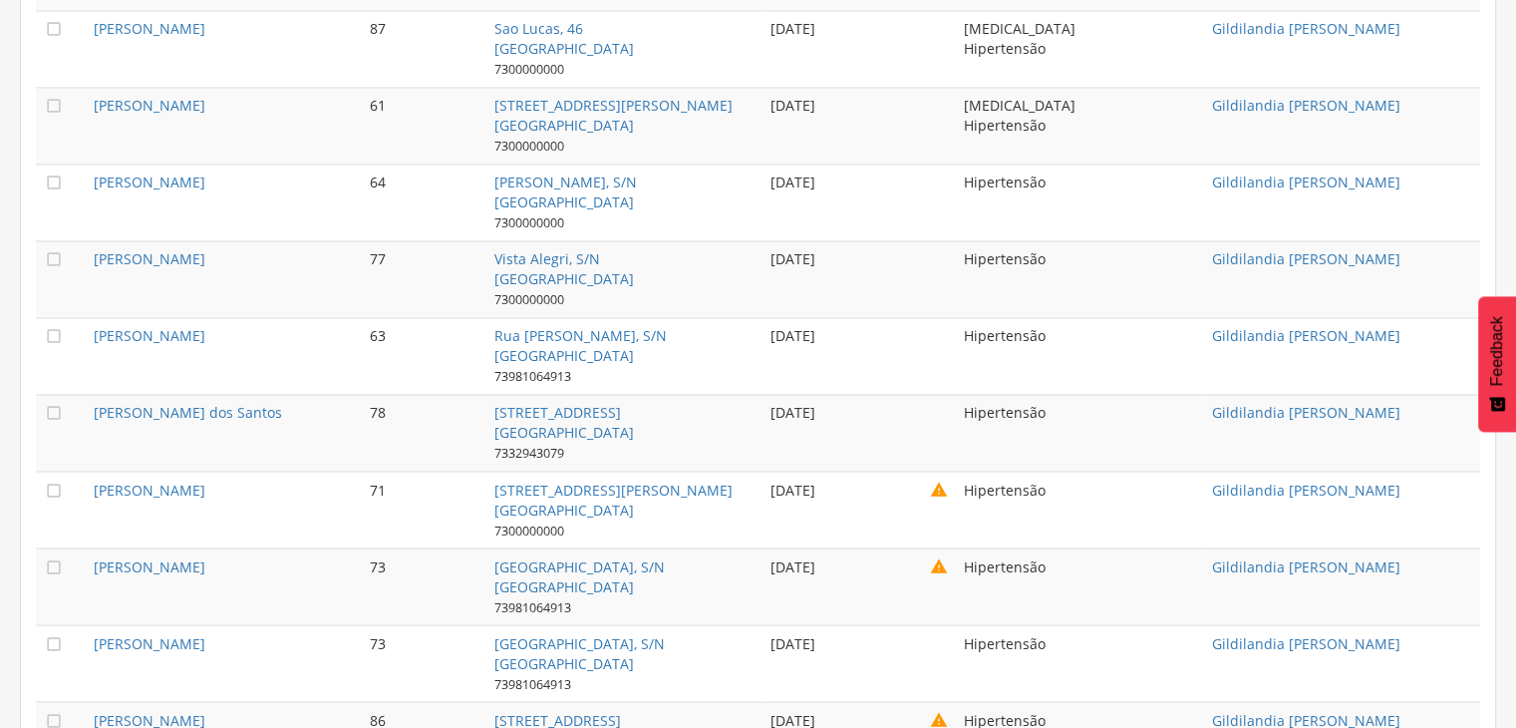
scroll to position [3449, 0]
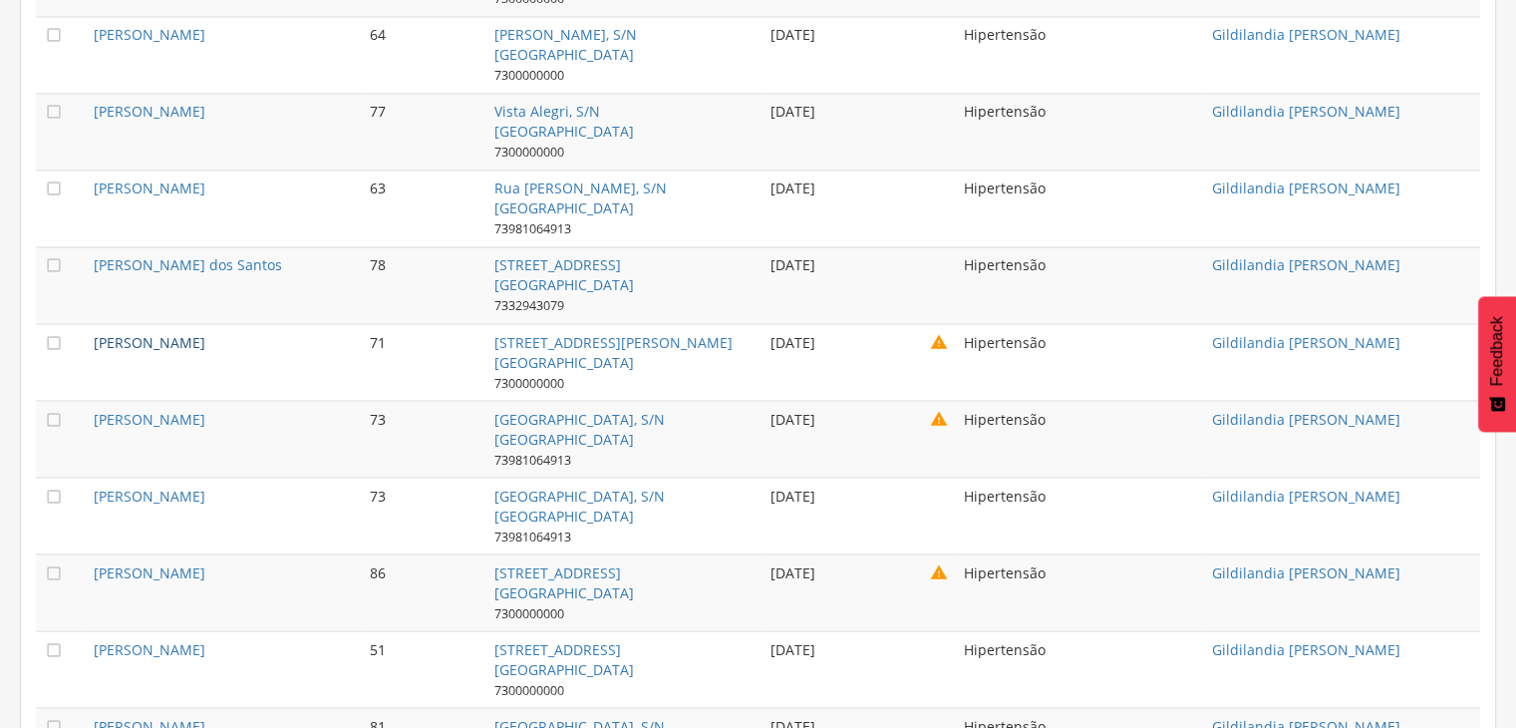
drag, startPoint x: 249, startPoint y: 336, endPoint x: 125, endPoint y: 319, distance: 125.7
click at [125, 323] on td "[PERSON_NAME]" at bounding box center [224, 361] width 276 height 77
click at [102, 323] on td "[PERSON_NAME]" at bounding box center [224, 361] width 276 height 77
click at [101, 323] on td "[PERSON_NAME]" at bounding box center [224, 361] width 276 height 77
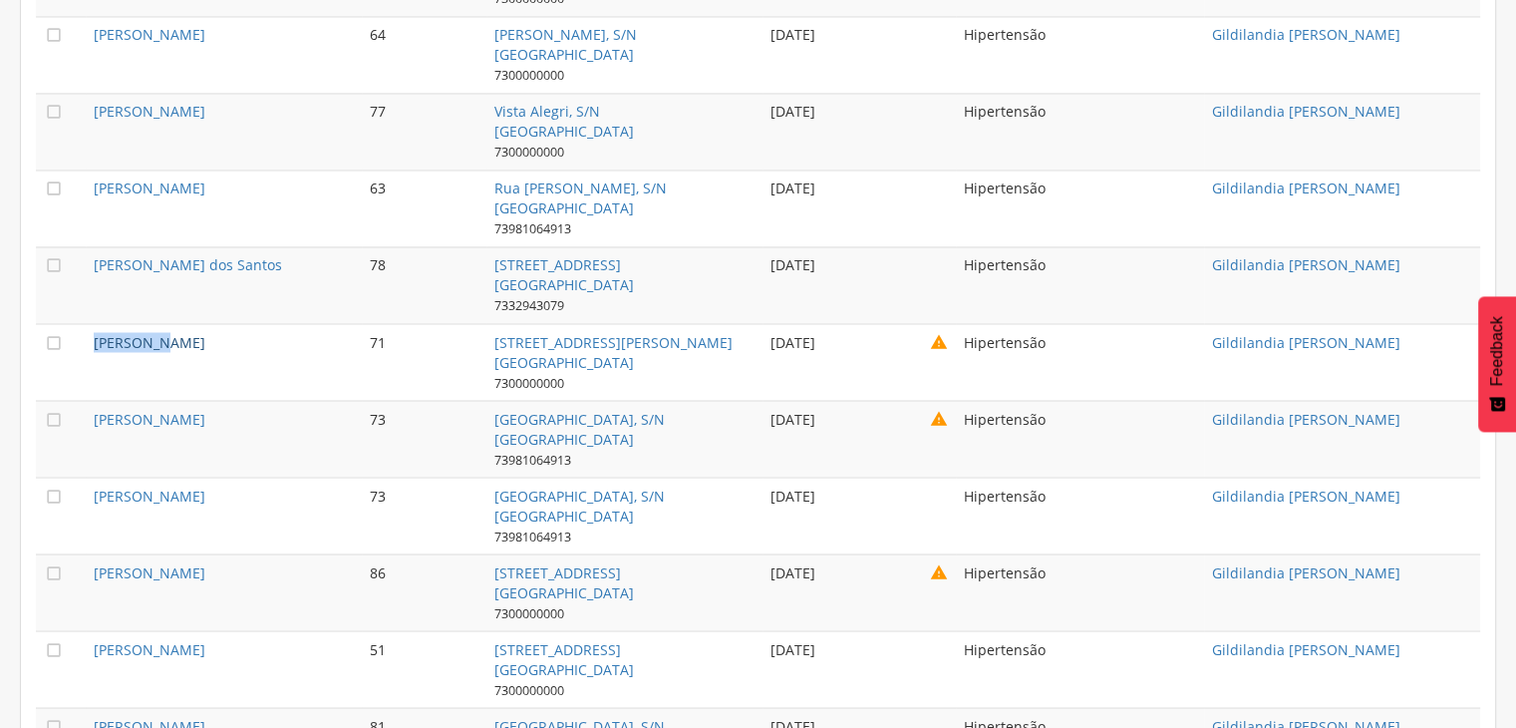
click at [96, 332] on link "[PERSON_NAME]" at bounding box center [150, 341] width 112 height 19
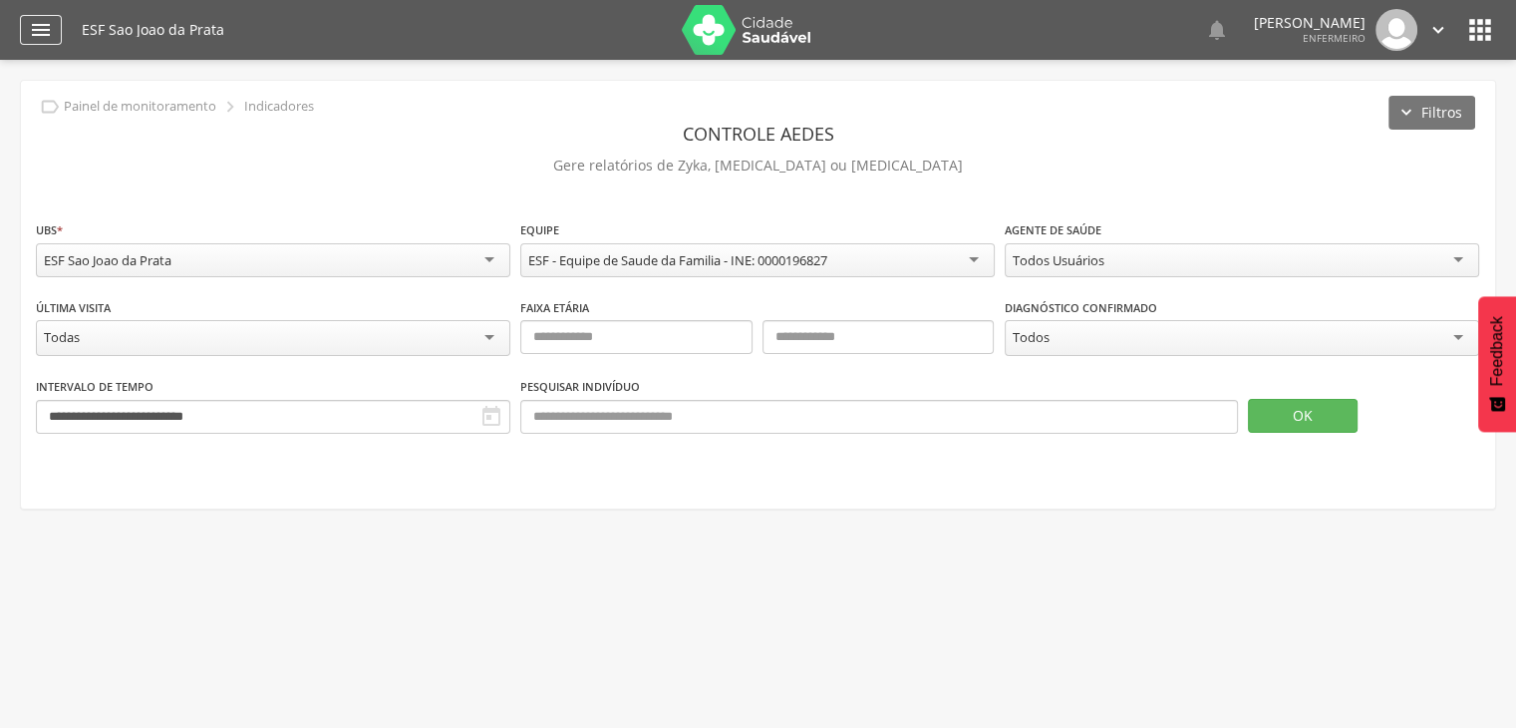
click at [50, 35] on icon "" at bounding box center [41, 30] width 24 height 24
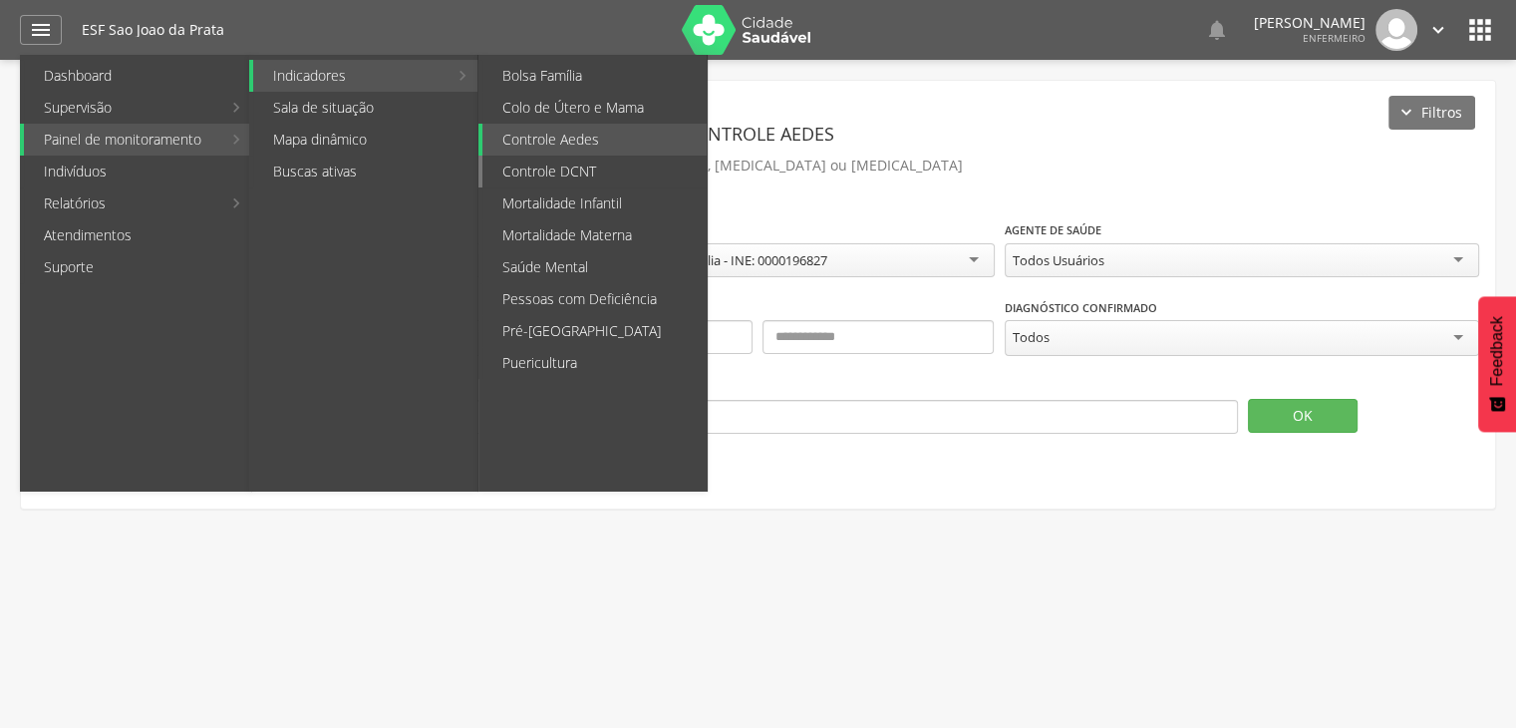
click at [600, 172] on link "Controle DCNT" at bounding box center [594, 172] width 224 height 32
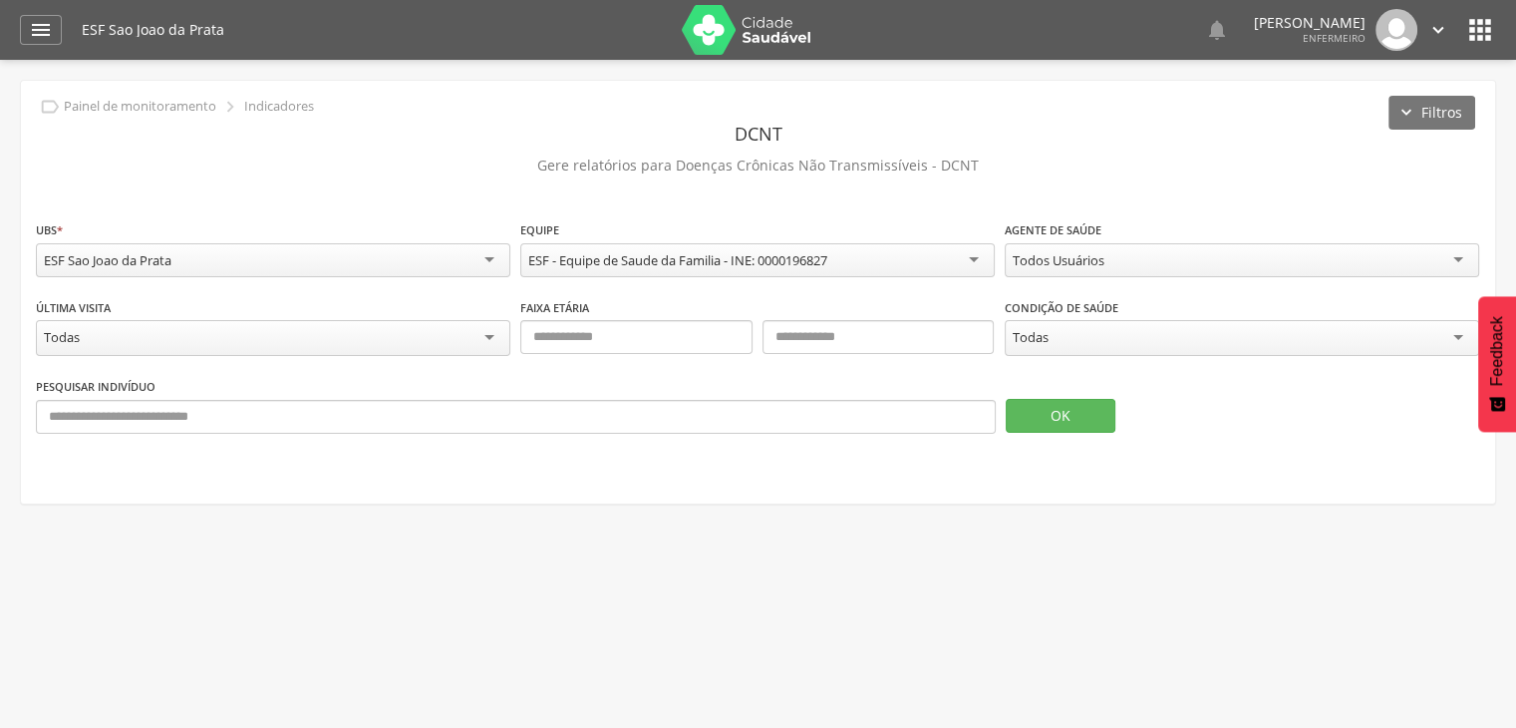
click at [1208, 268] on div "Todos Usuários" at bounding box center [1242, 260] width 474 height 34
click at [1076, 350] on div "Todas" at bounding box center [1242, 338] width 474 height 36
click at [1045, 428] on button "OK" at bounding box center [1061, 416] width 110 height 34
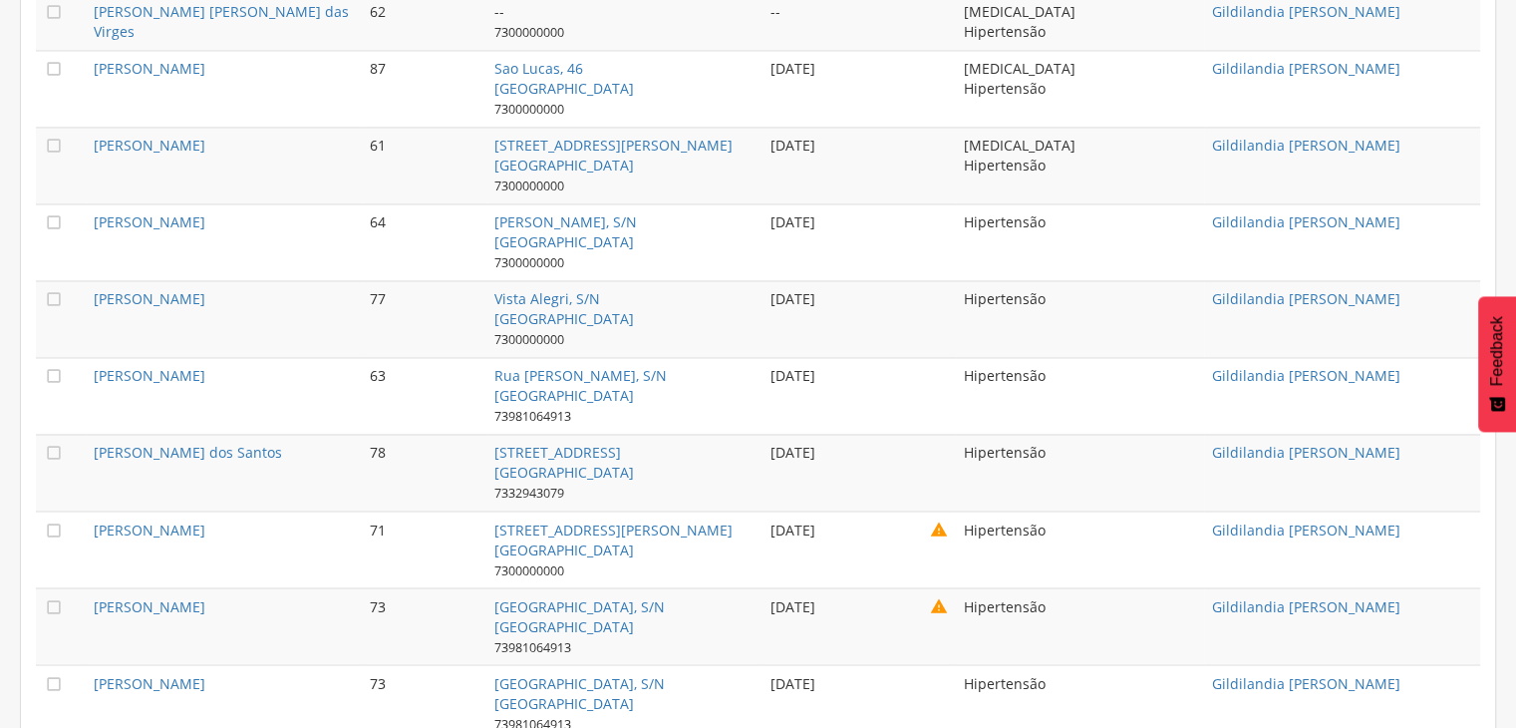
scroll to position [3389, 0]
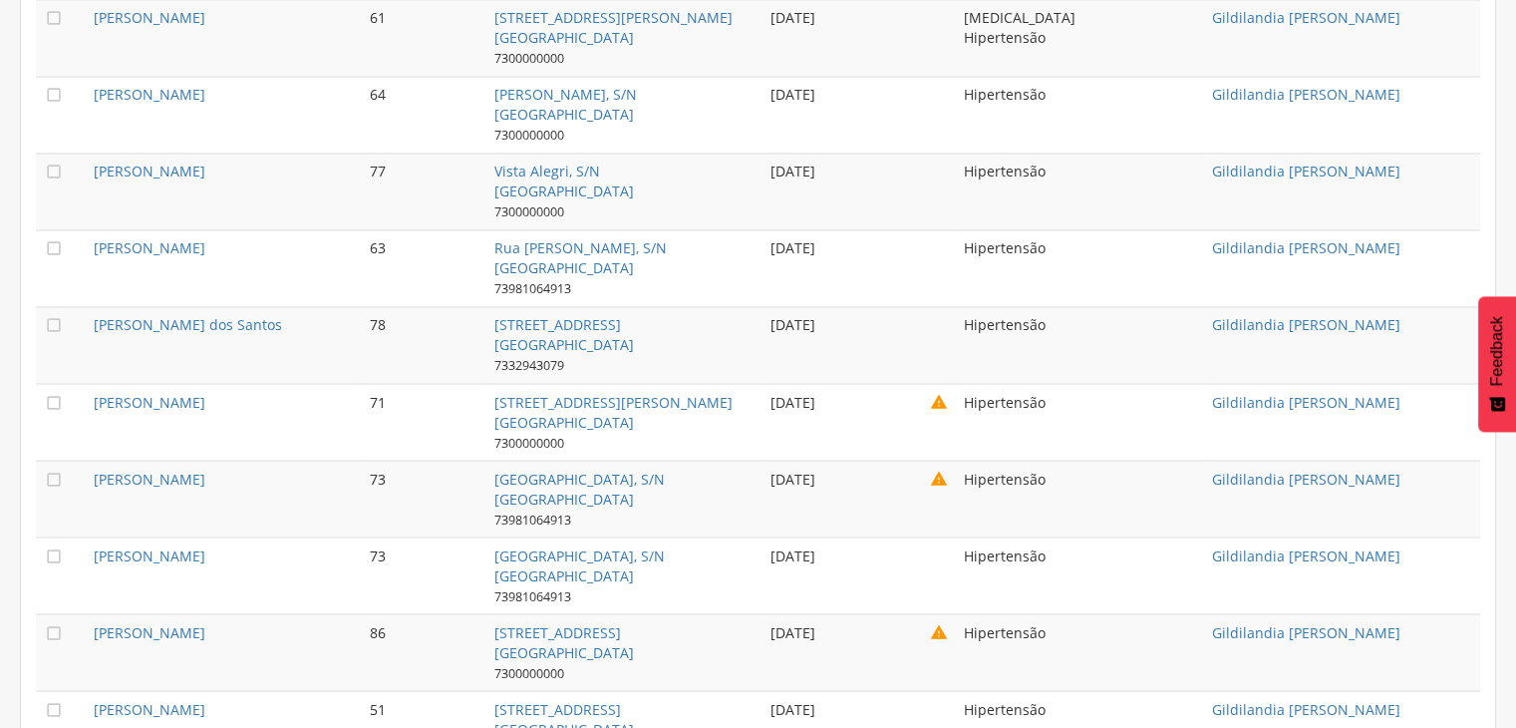
drag, startPoint x: 92, startPoint y: 386, endPoint x: 275, endPoint y: 402, distance: 184.1
click at [266, 400] on td "[PERSON_NAME]" at bounding box center [224, 421] width 276 height 77
click at [377, 398] on span "71" at bounding box center [378, 401] width 16 height 19
drag, startPoint x: 253, startPoint y: 383, endPoint x: 92, endPoint y: 392, distance: 161.7
click at [92, 392] on td "[PERSON_NAME]" at bounding box center [224, 421] width 276 height 77
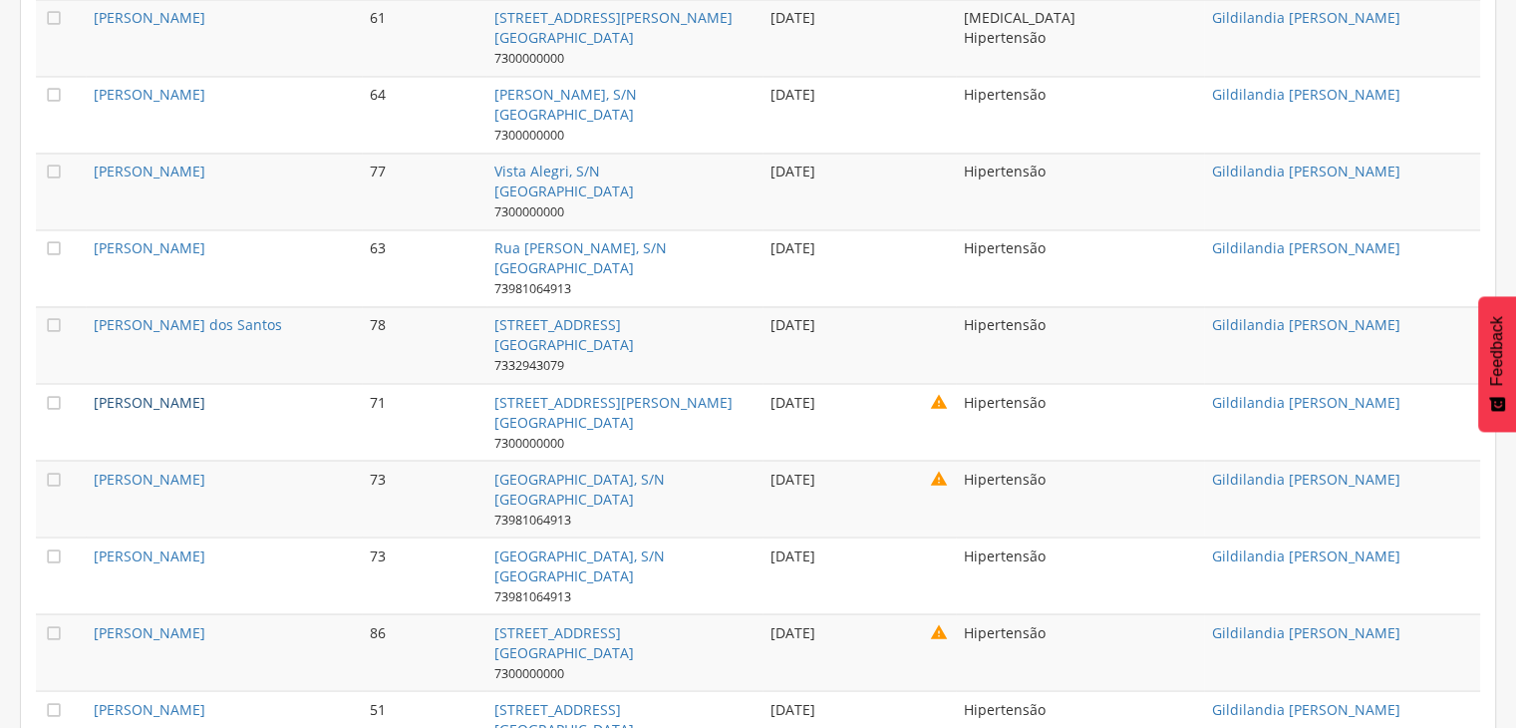
copy link "[PERSON_NAME]"
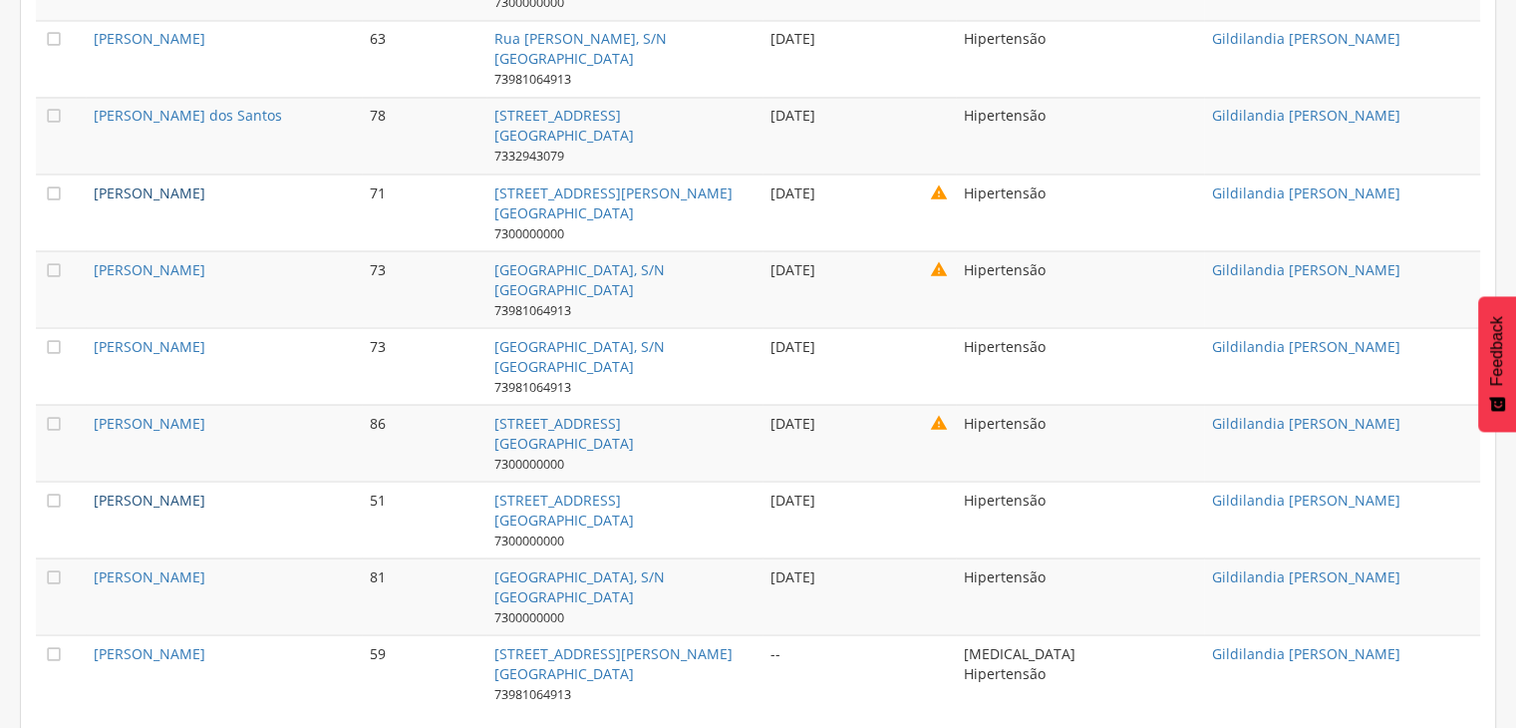
scroll to position [3603, 0]
